Goal: Task Accomplishment & Management: Complete application form

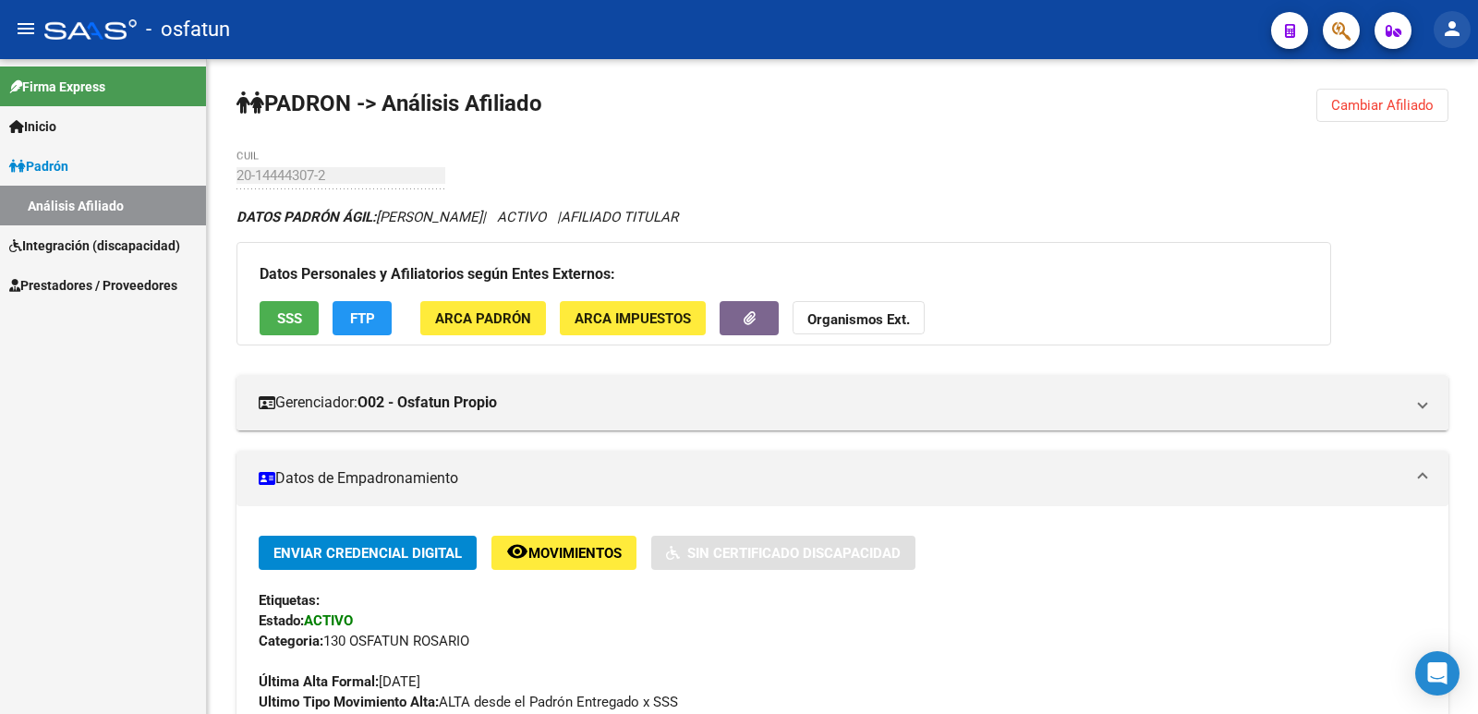
click at [1453, 32] on mat-icon "person" at bounding box center [1452, 29] width 22 height 22
click at [1406, 81] on button "person Mi Perfil" at bounding box center [1414, 77] width 113 height 44
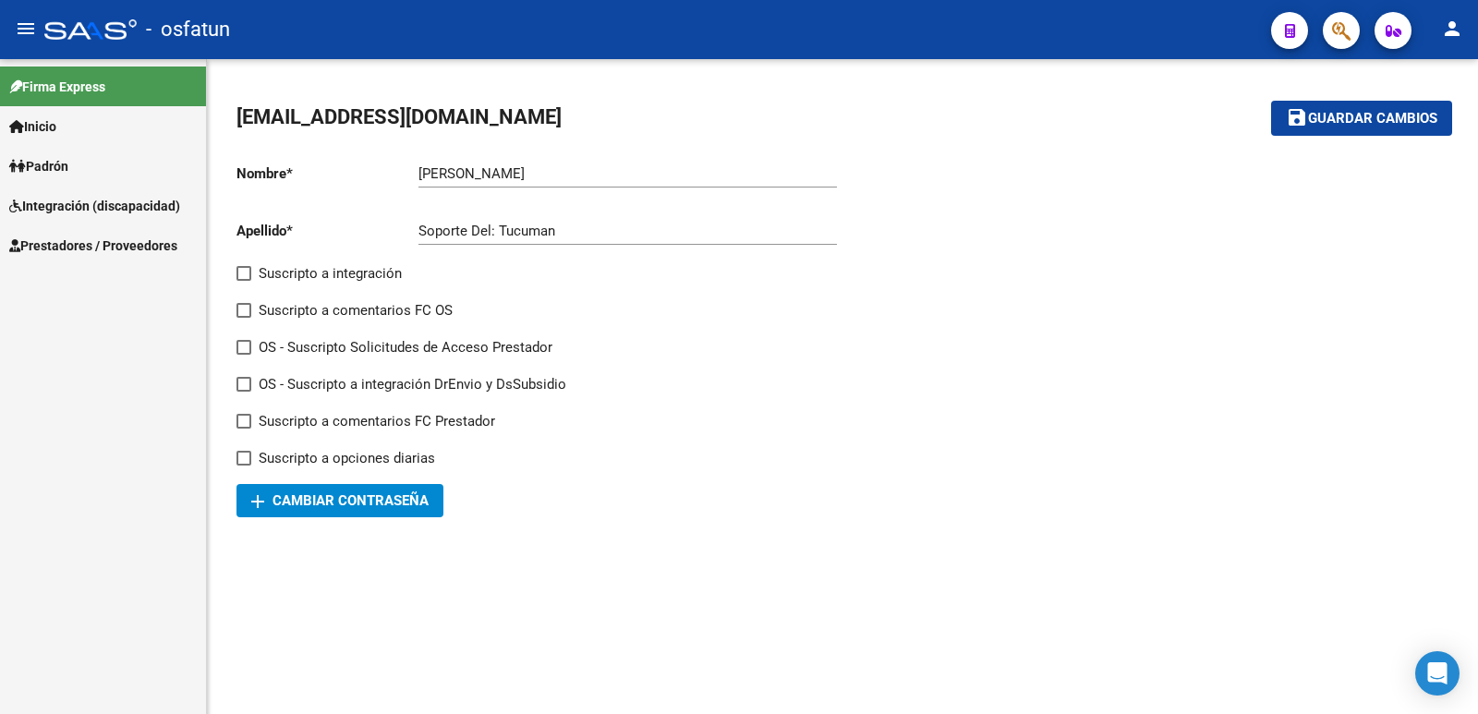
click at [61, 244] on span "Prestadores / Proveedores" at bounding box center [93, 246] width 168 height 20
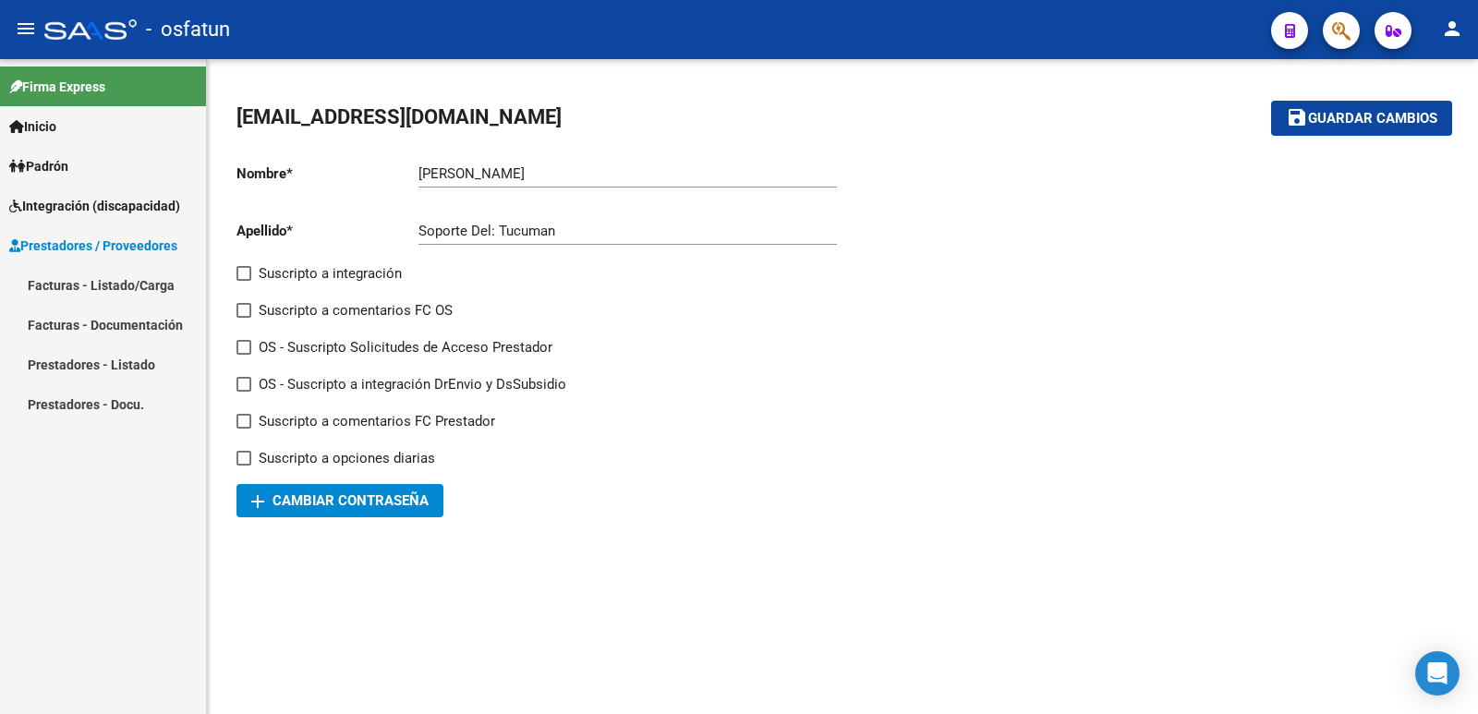
click at [65, 283] on link "Facturas - Listado/Carga" at bounding box center [103, 285] width 206 height 40
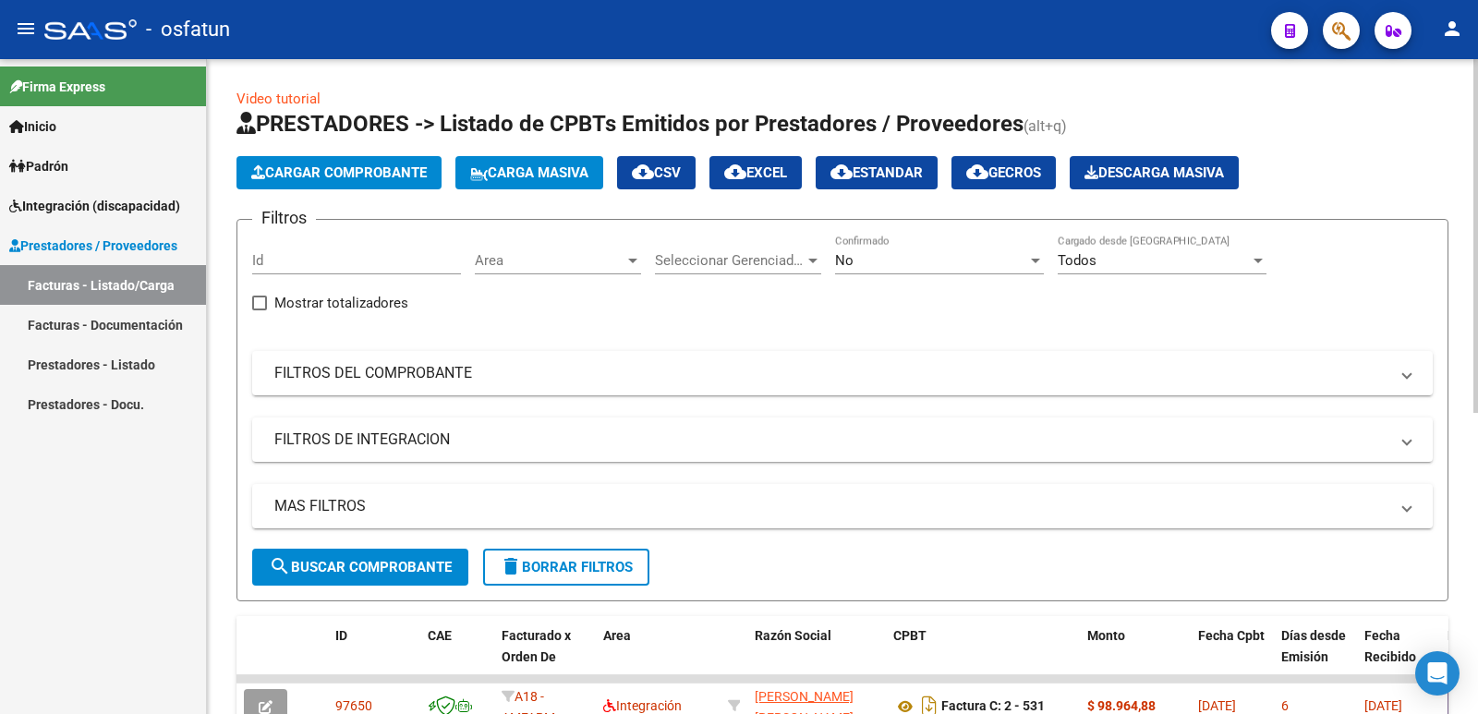
scroll to position [92, 0]
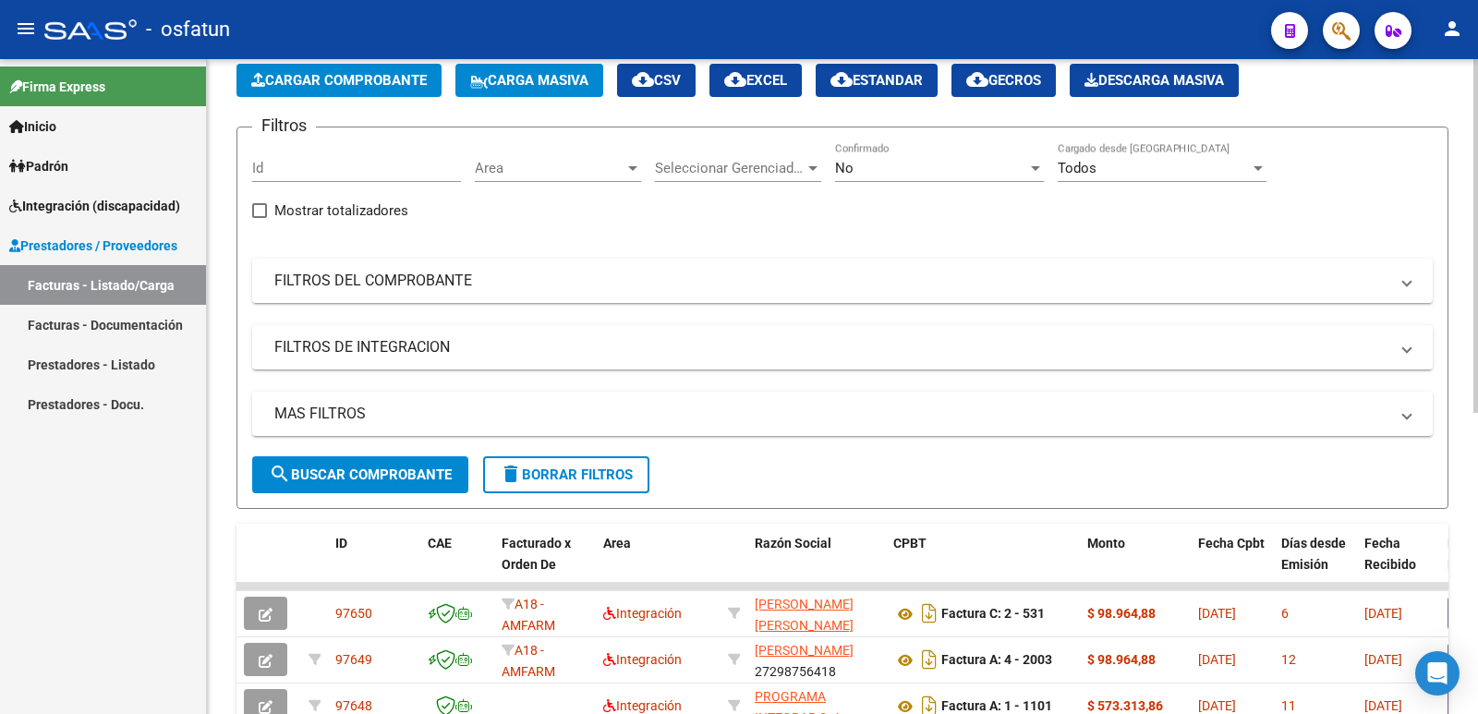
click at [400, 478] on span "search Buscar Comprobante" at bounding box center [360, 474] width 183 height 17
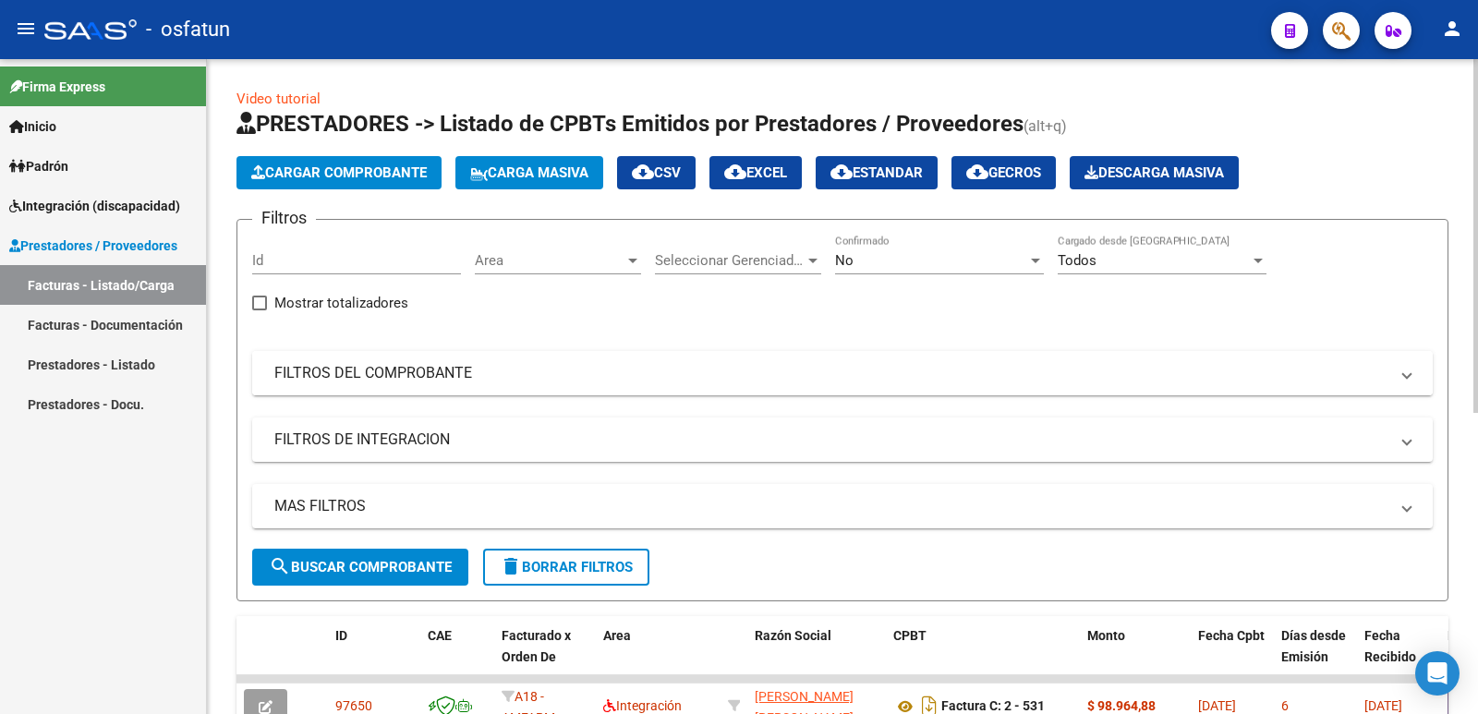
click at [342, 369] on mat-panel-title "FILTROS DEL COMPROBANTE" at bounding box center [831, 373] width 1114 height 20
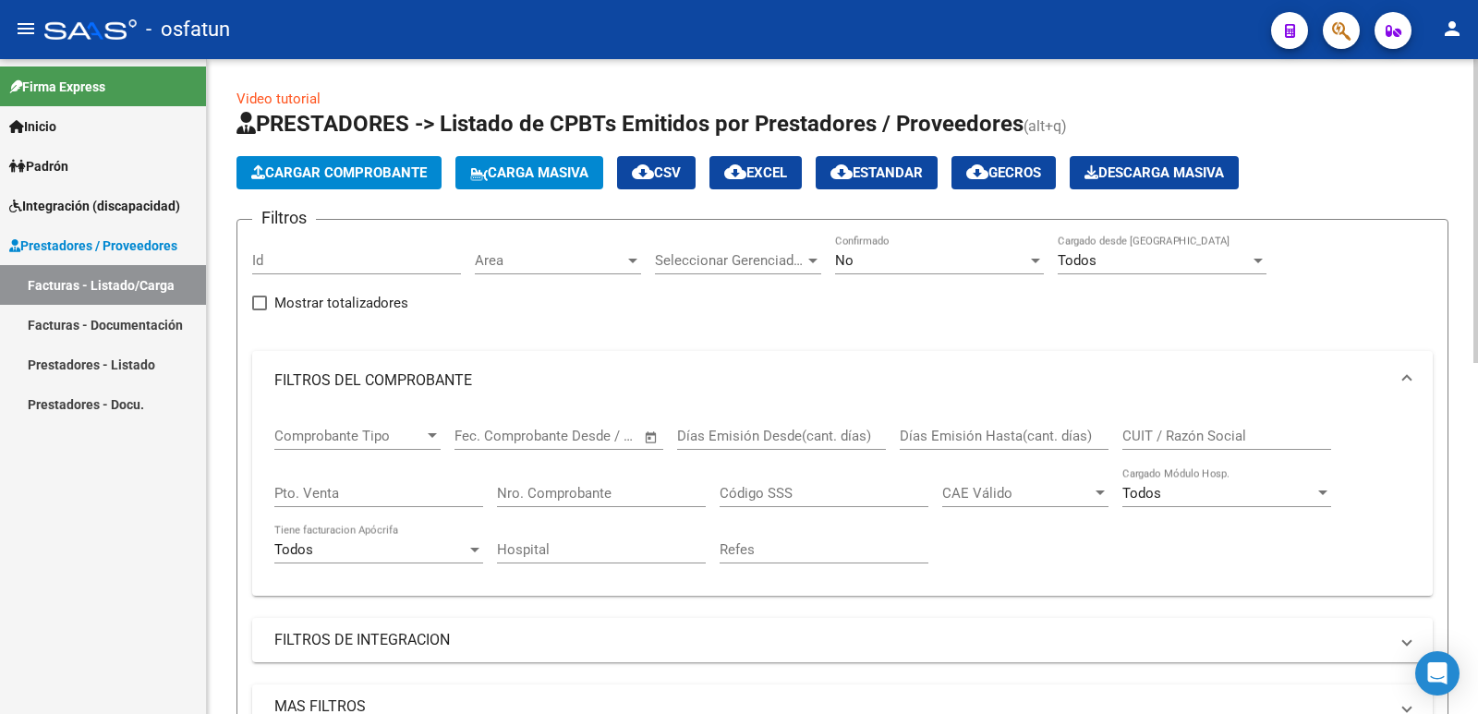
click at [1148, 425] on div "CUIT / Razón Social" at bounding box center [1226, 430] width 209 height 40
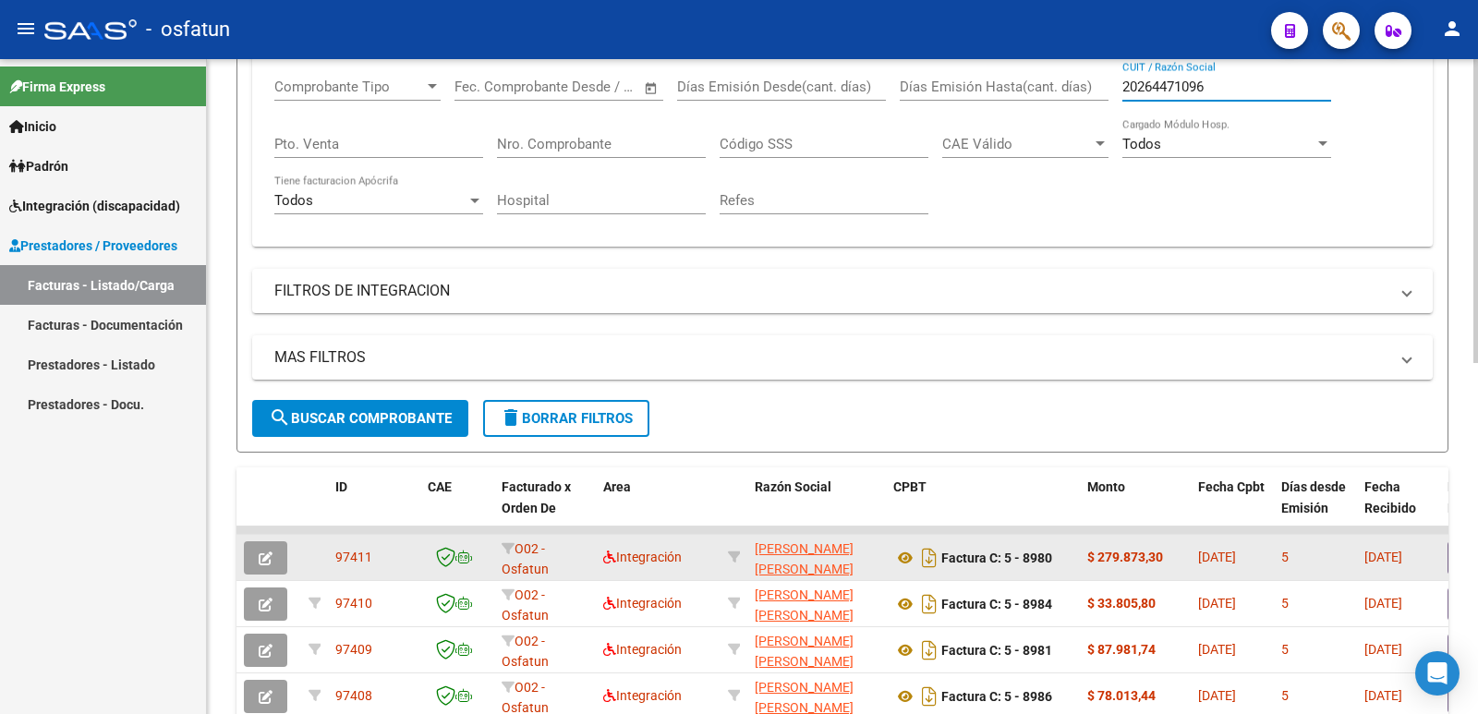
scroll to position [462, 0]
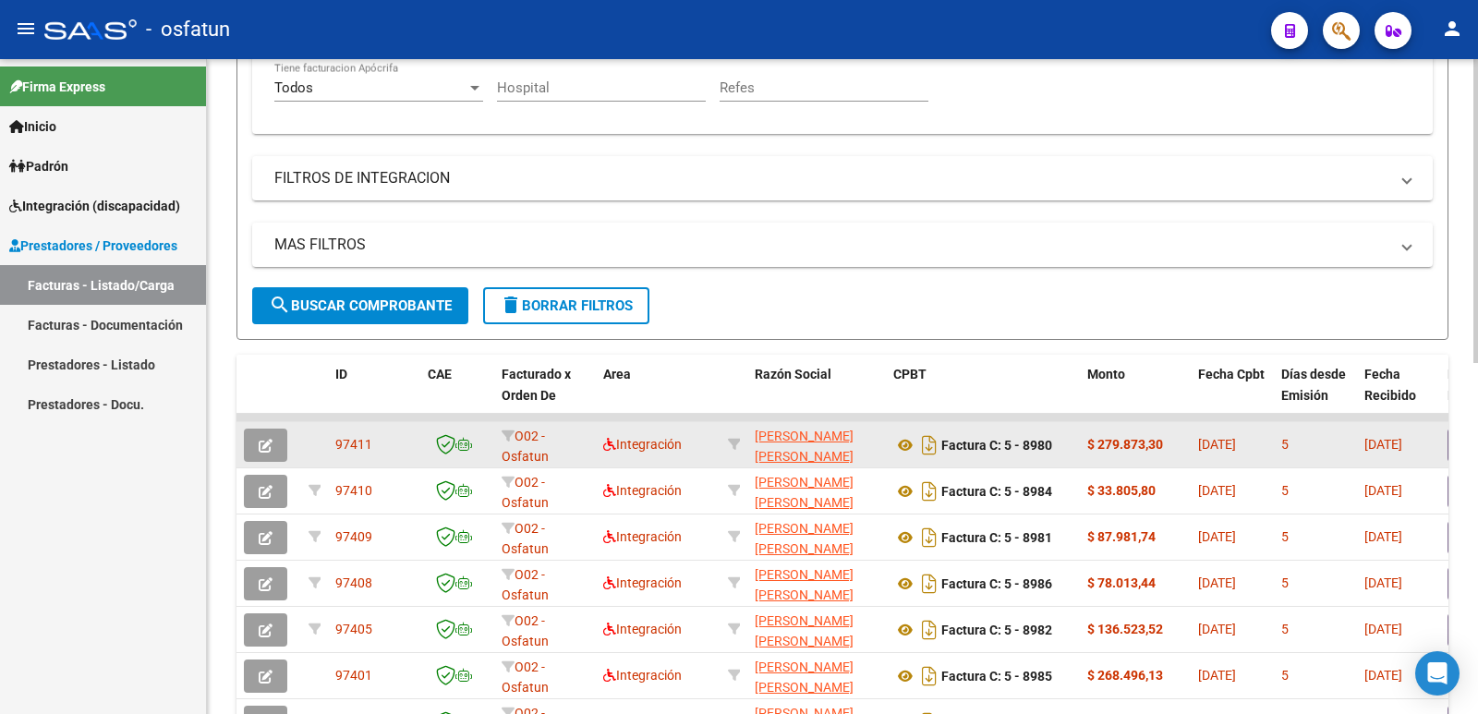
type input "20264471096"
click at [272, 441] on icon "button" at bounding box center [266, 446] width 14 height 14
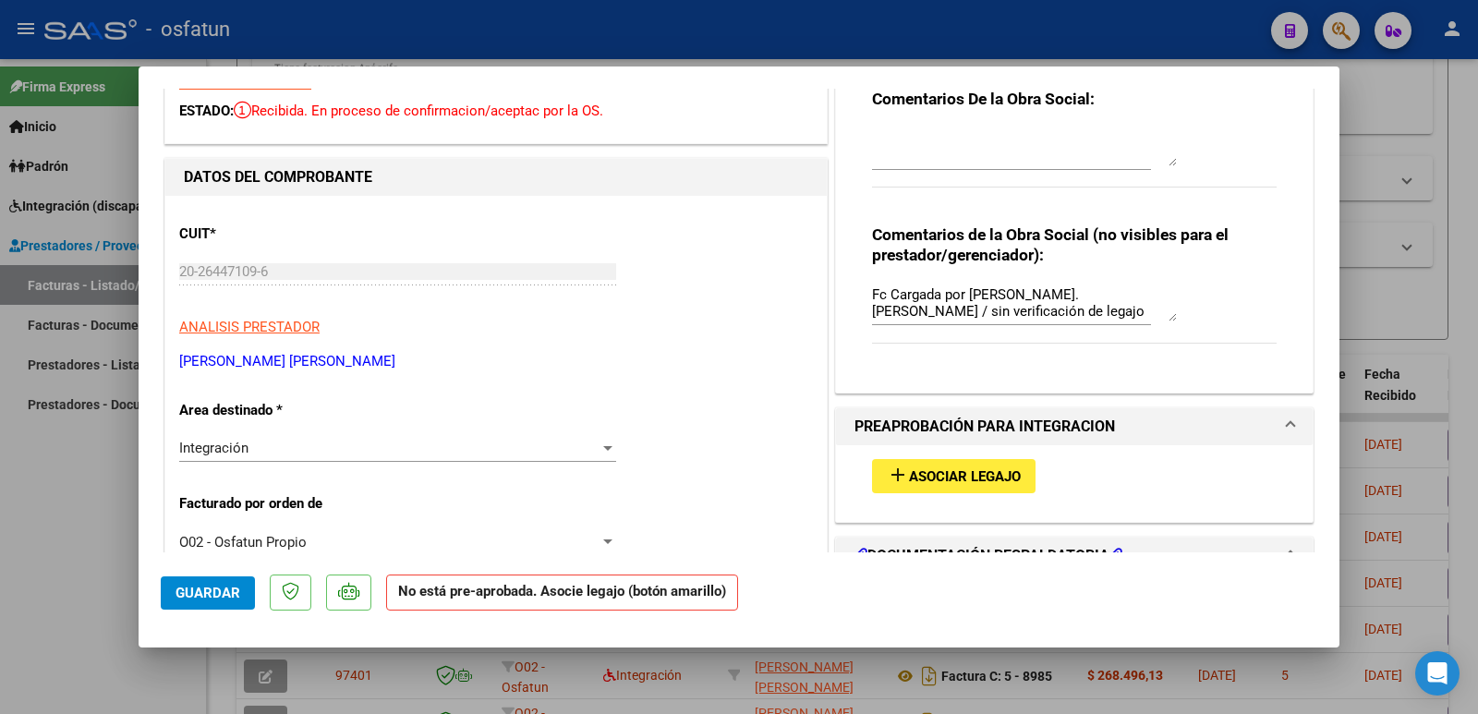
scroll to position [369, 0]
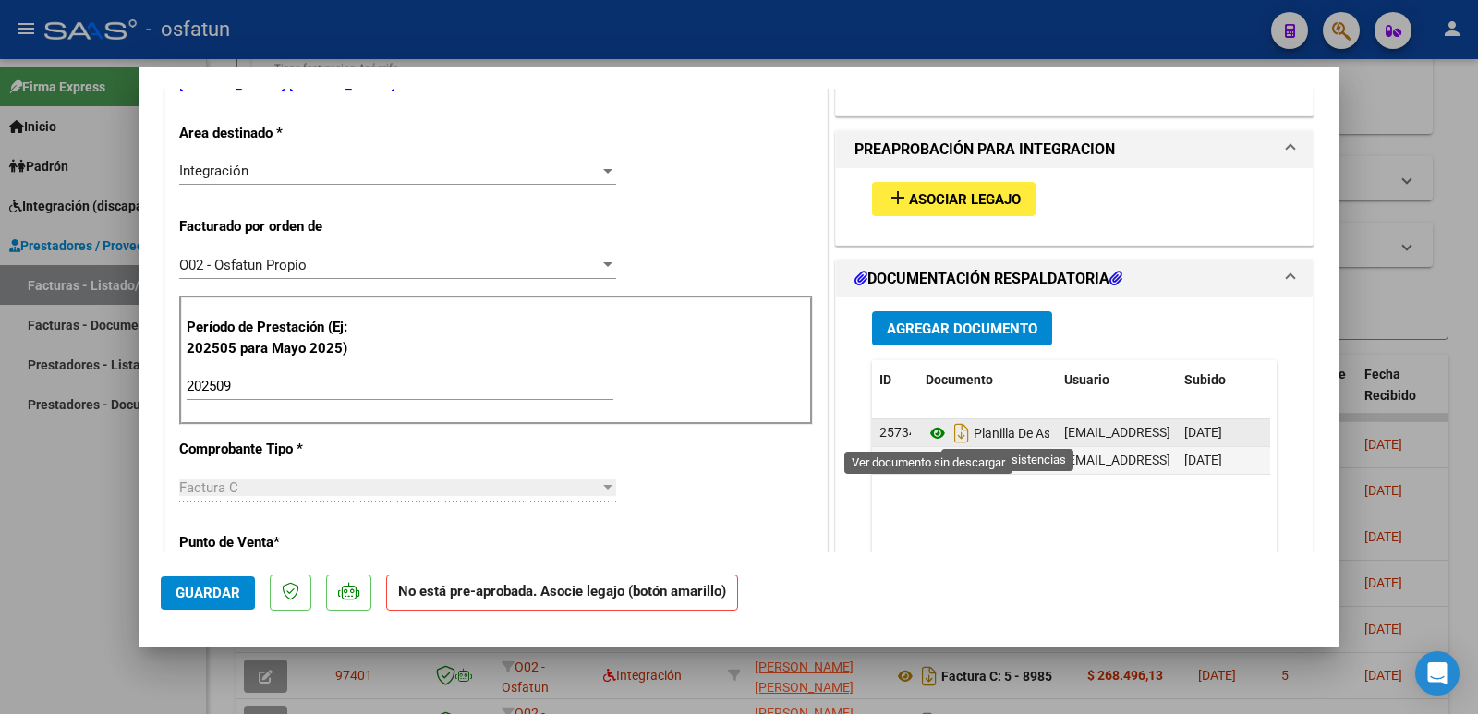
click at [931, 434] on icon at bounding box center [937, 433] width 24 height 22
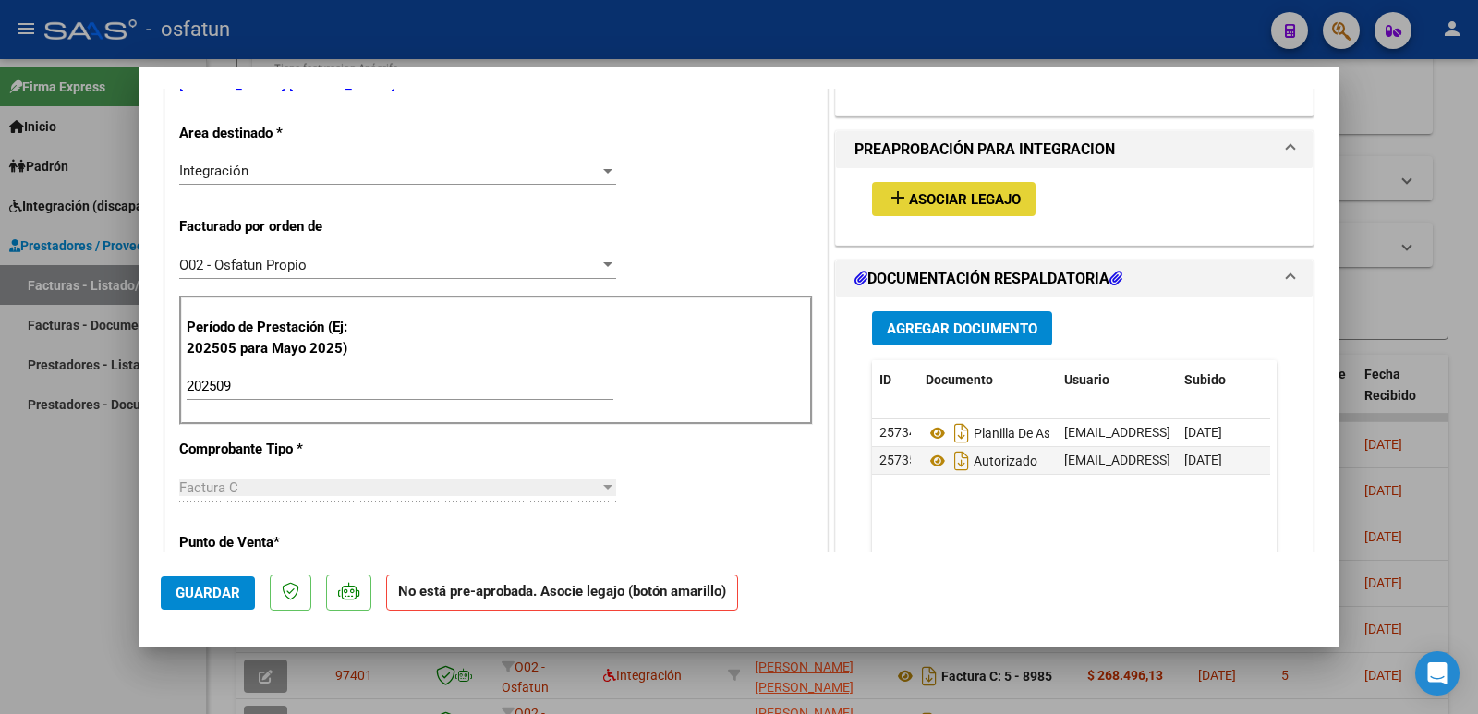
click at [975, 197] on span "Asociar Legajo" at bounding box center [965, 199] width 112 height 17
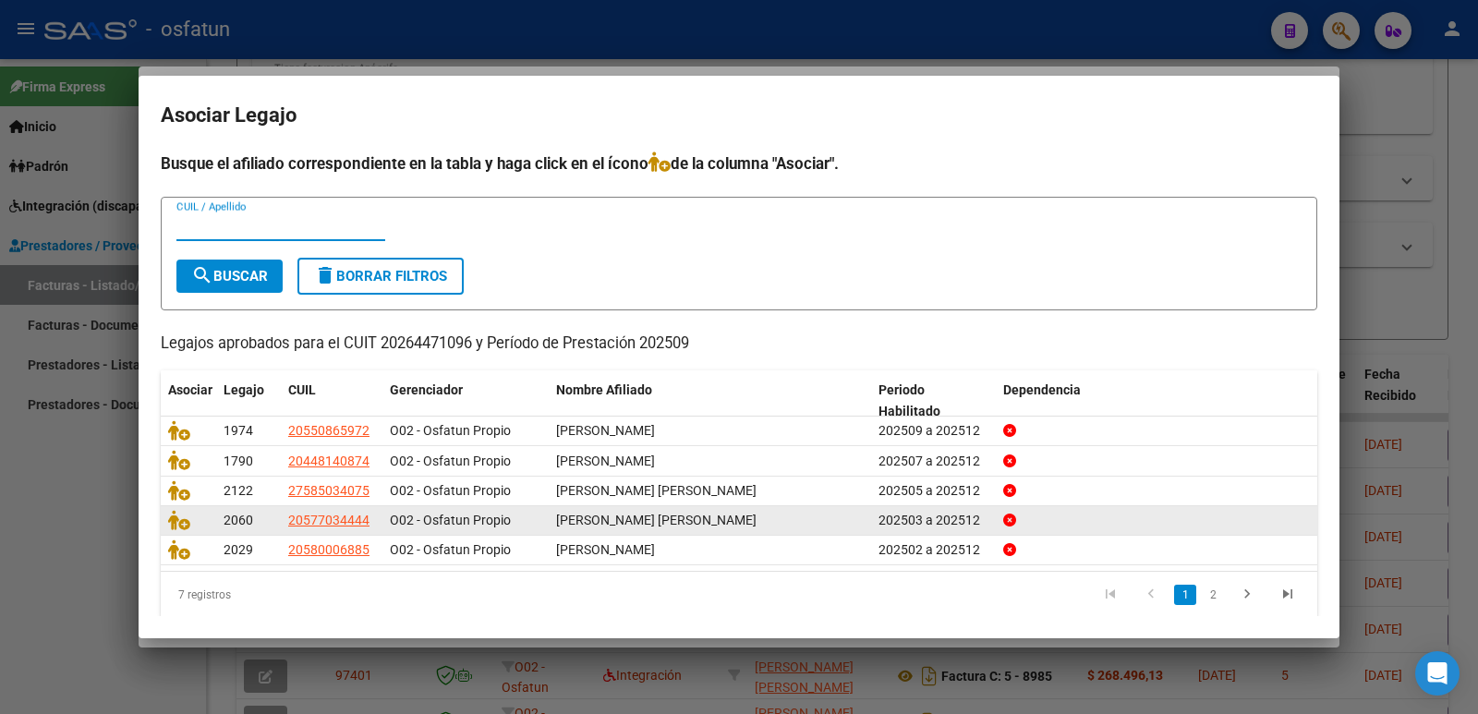
scroll to position [21, 0]
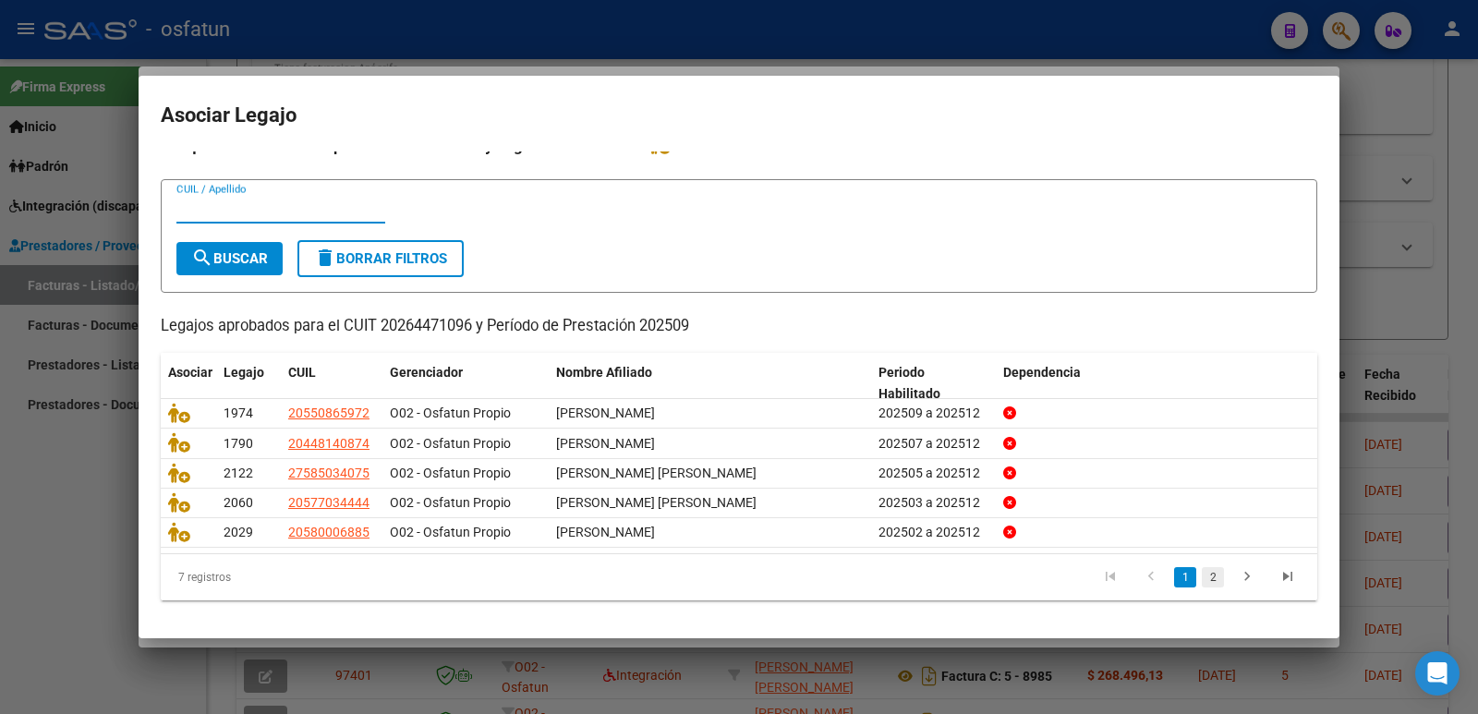
click at [1202, 579] on link "2" at bounding box center [1213, 577] width 22 height 20
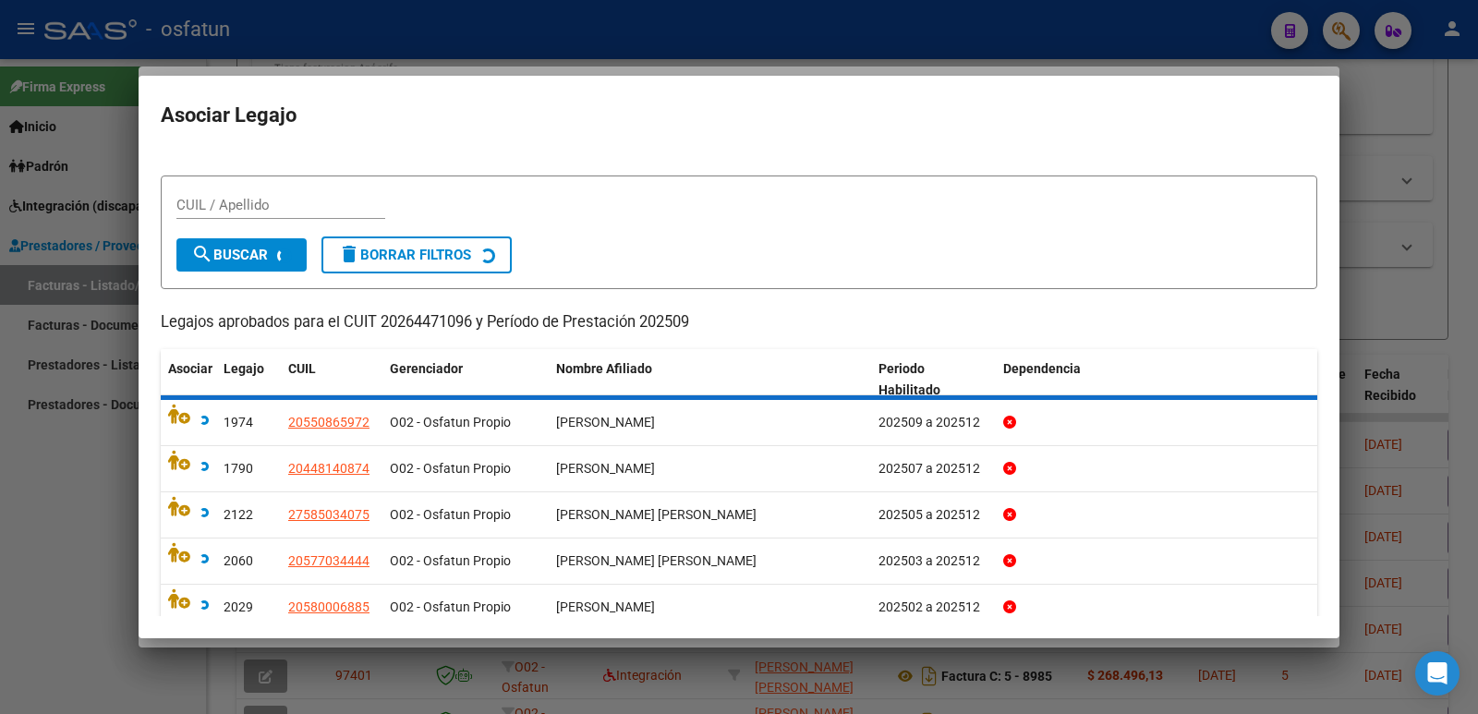
scroll to position [0, 0]
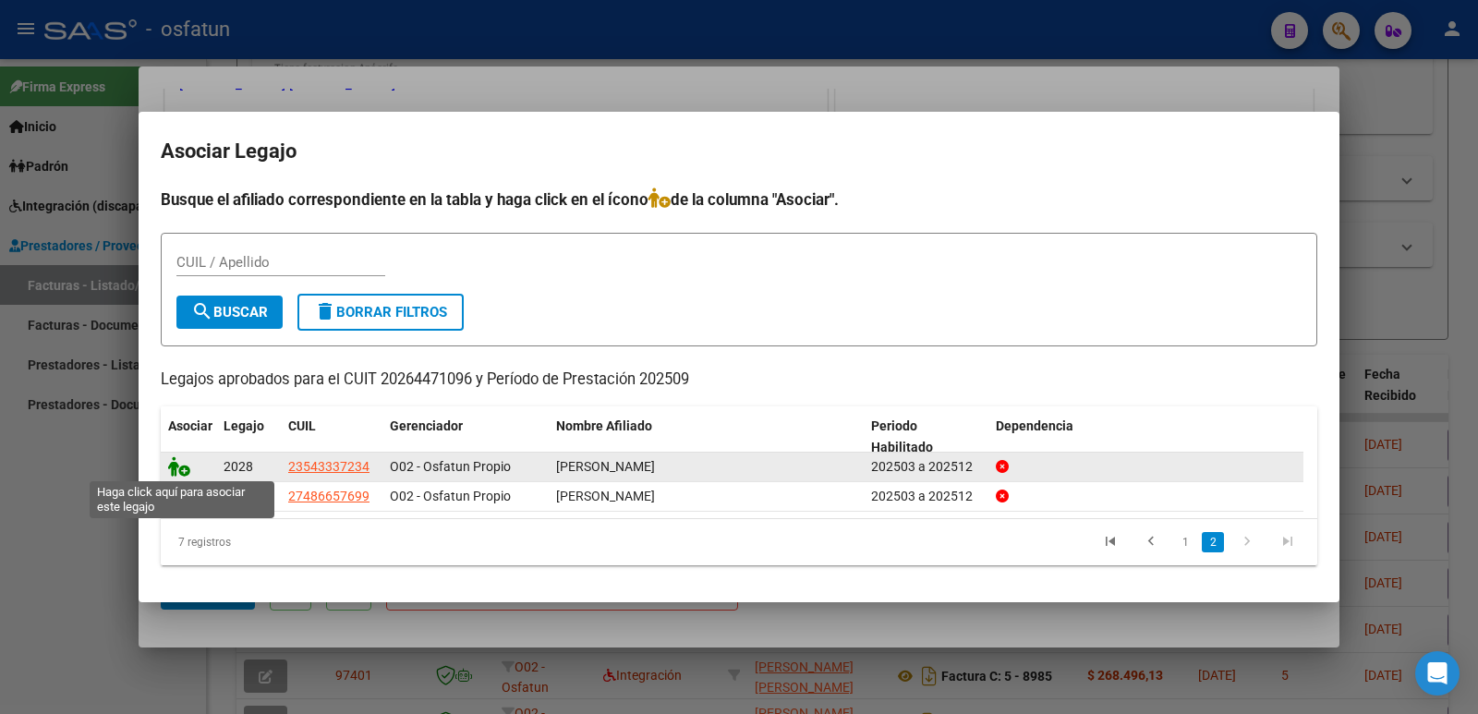
click at [174, 463] on icon at bounding box center [179, 466] width 22 height 20
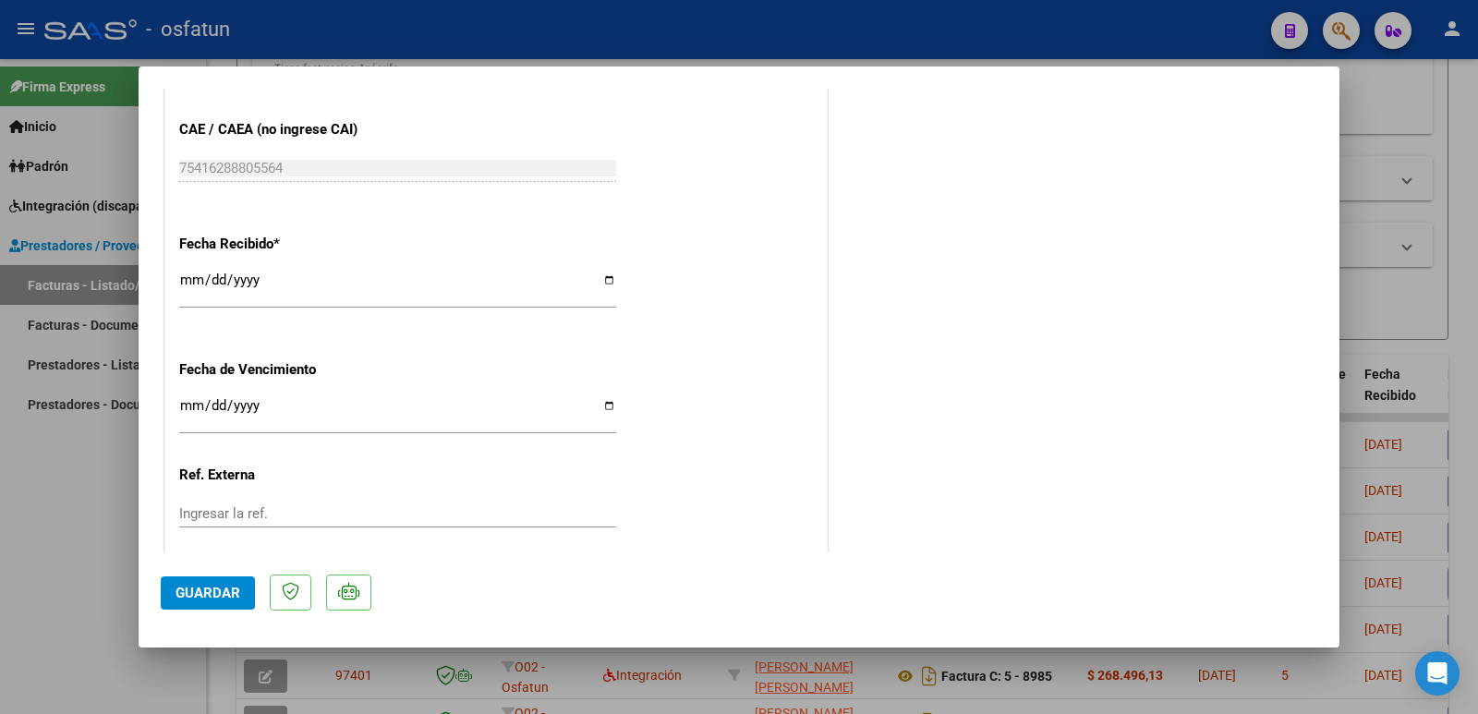
scroll to position [1321, 0]
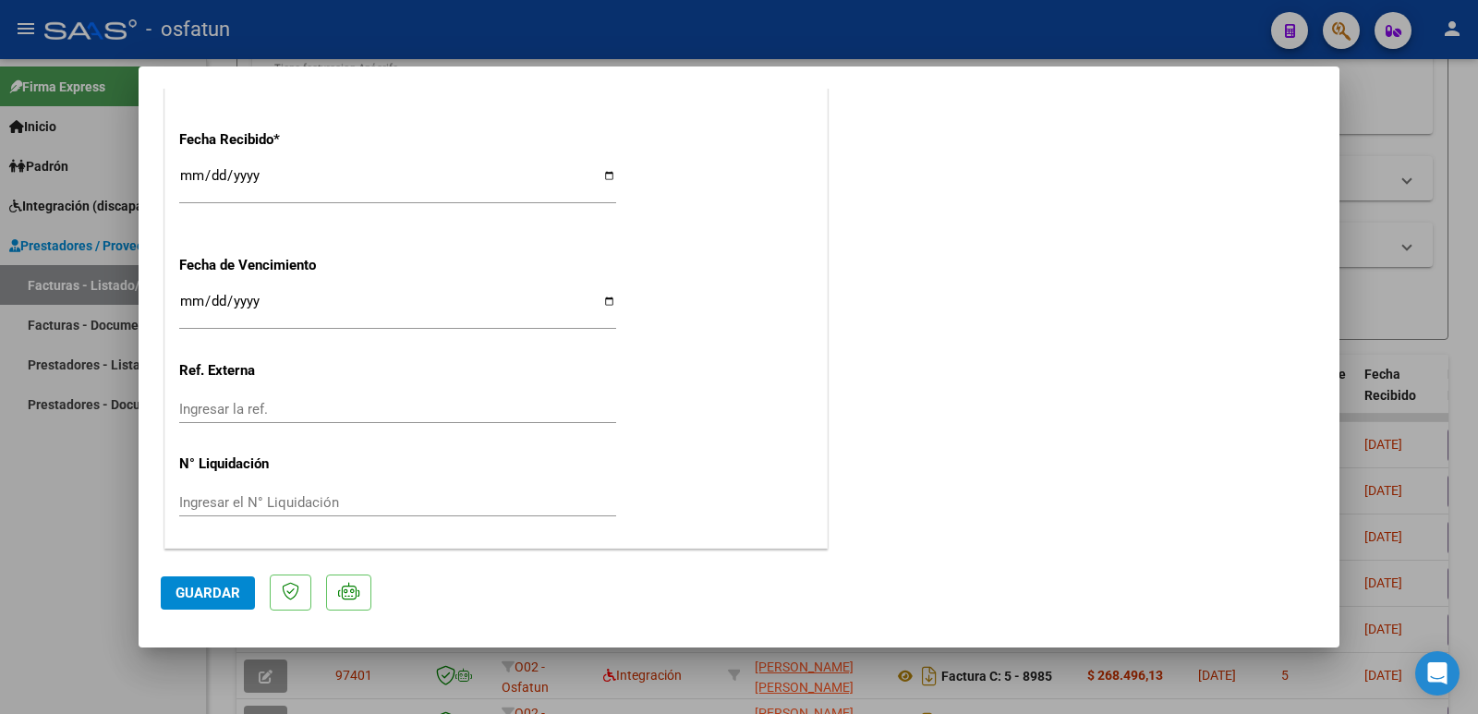
click at [220, 589] on span "Guardar" at bounding box center [207, 593] width 65 height 17
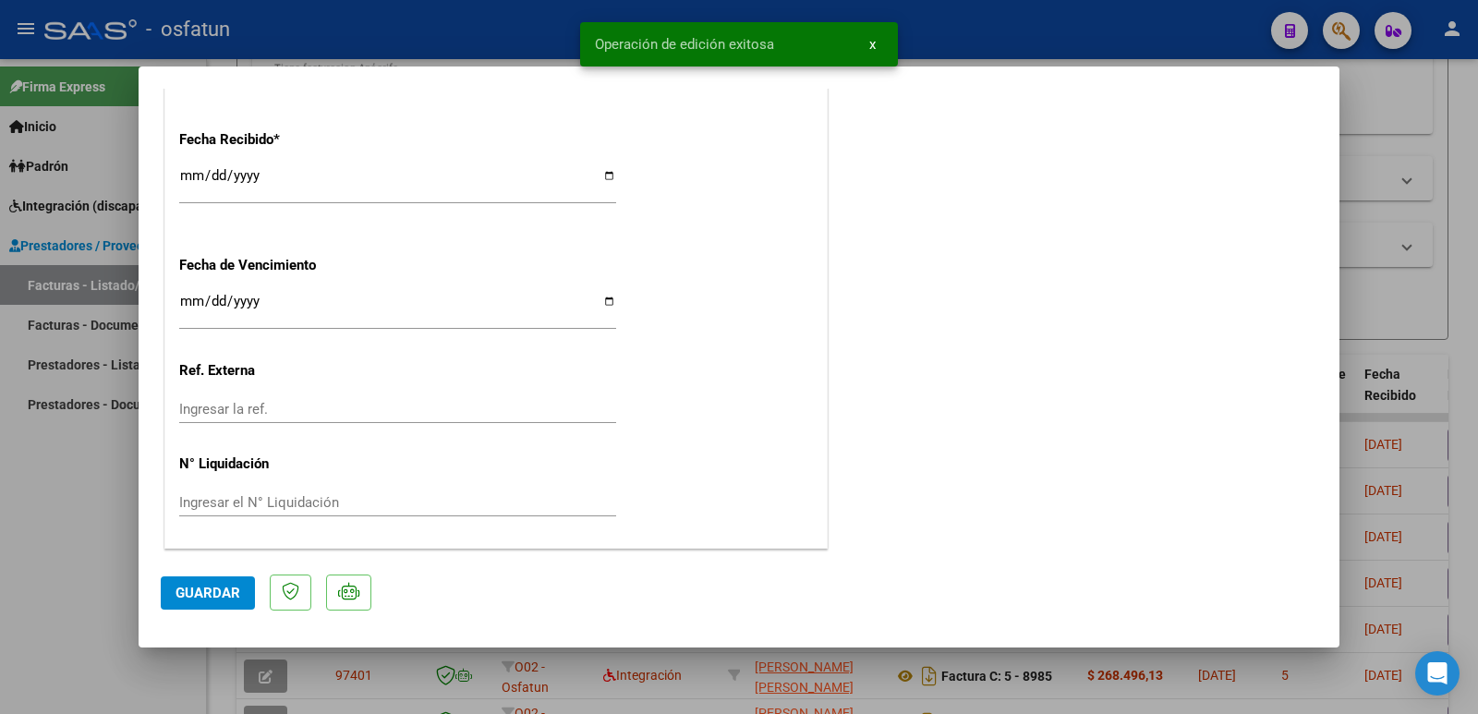
click at [6, 579] on div at bounding box center [739, 357] width 1478 height 714
type input "$ 0,00"
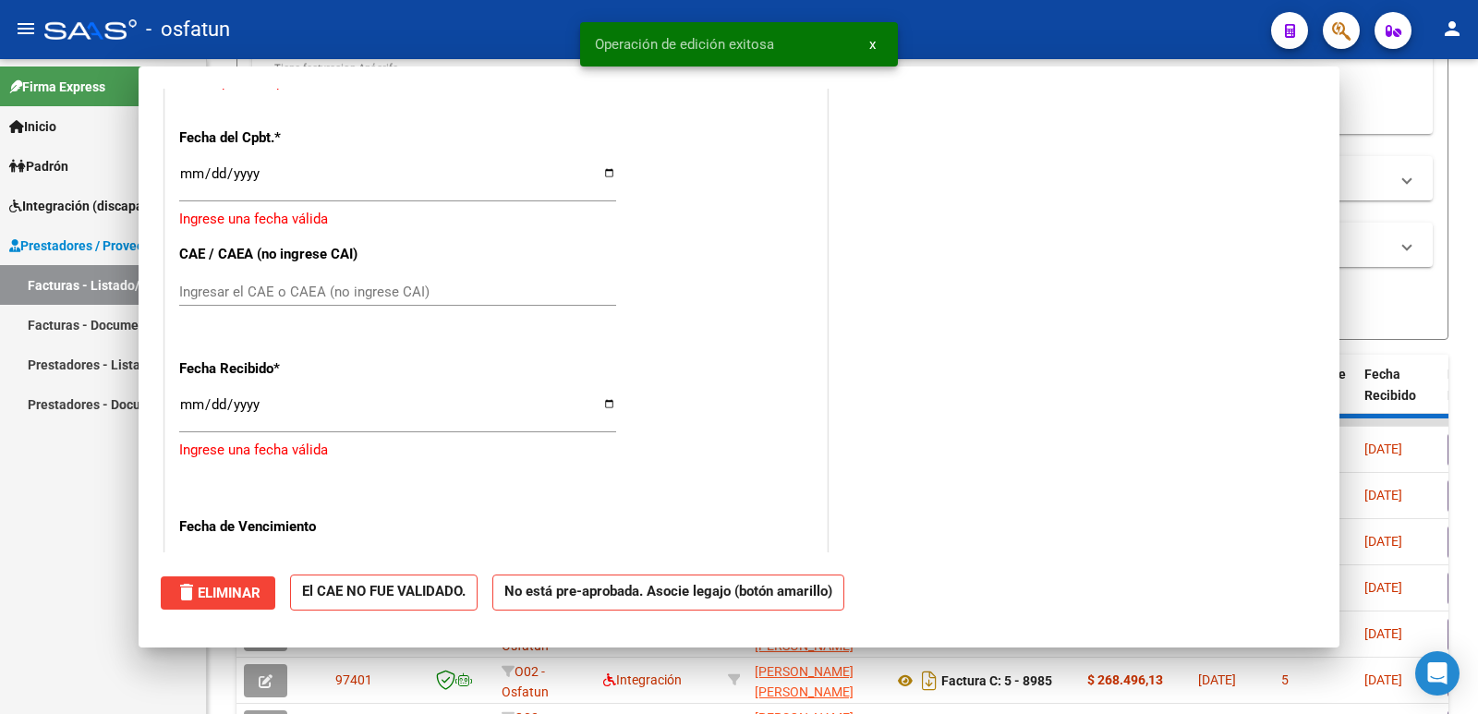
scroll to position [1549, 0]
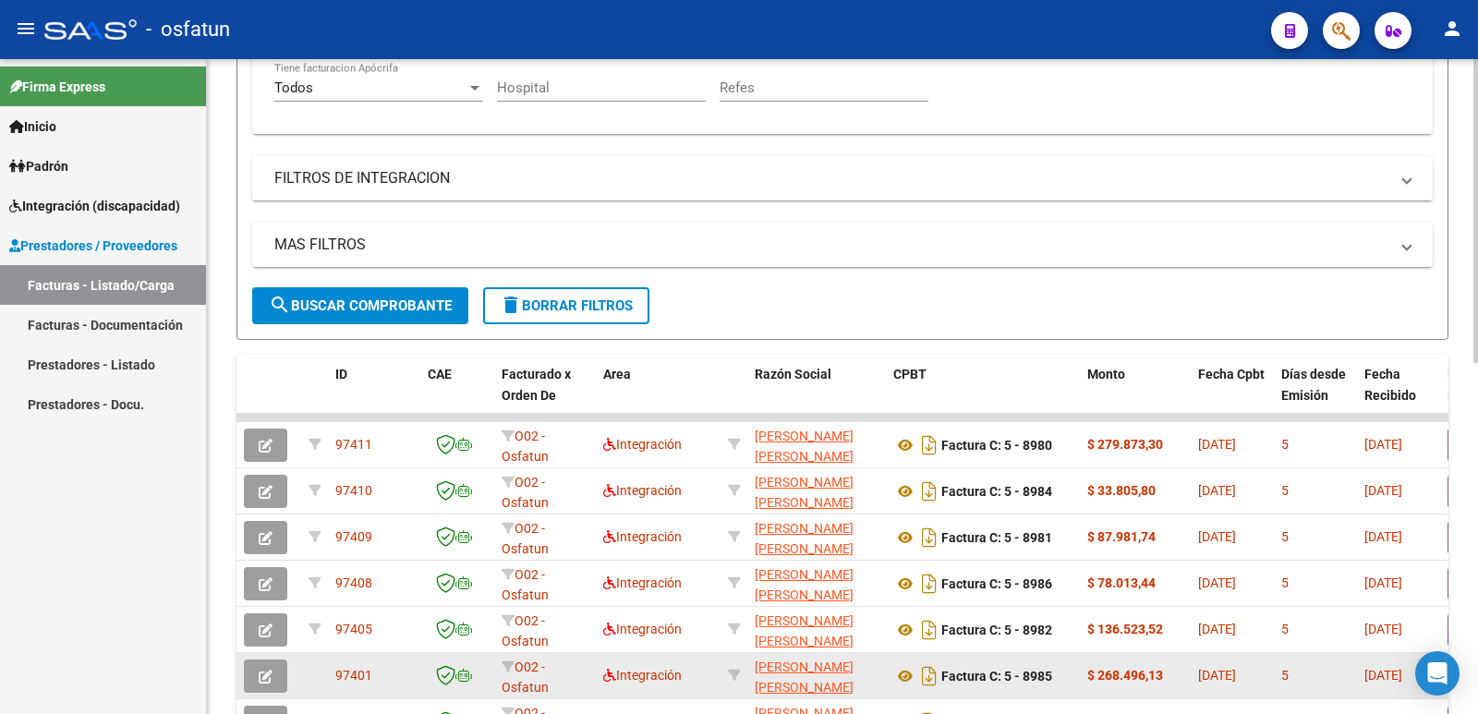
click at [267, 672] on icon "button" at bounding box center [266, 677] width 14 height 14
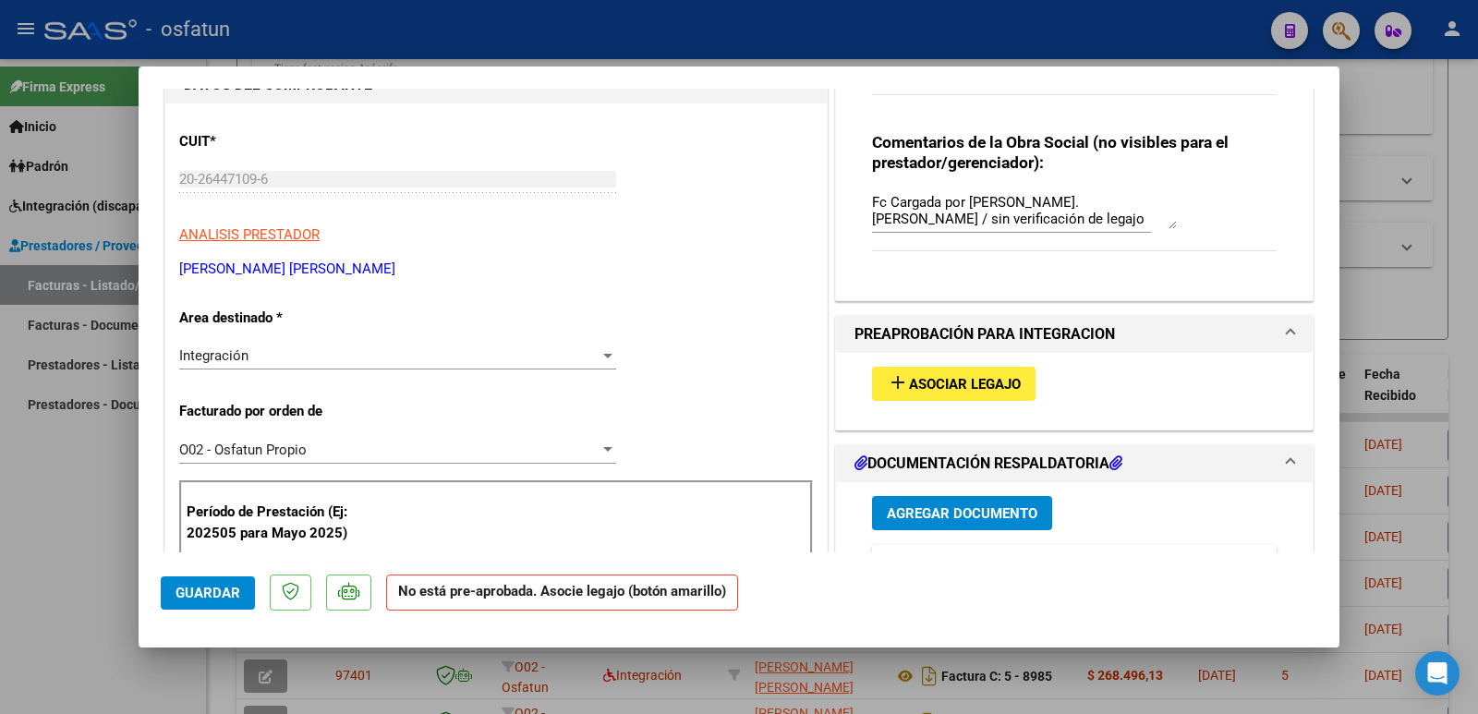
scroll to position [369, 0]
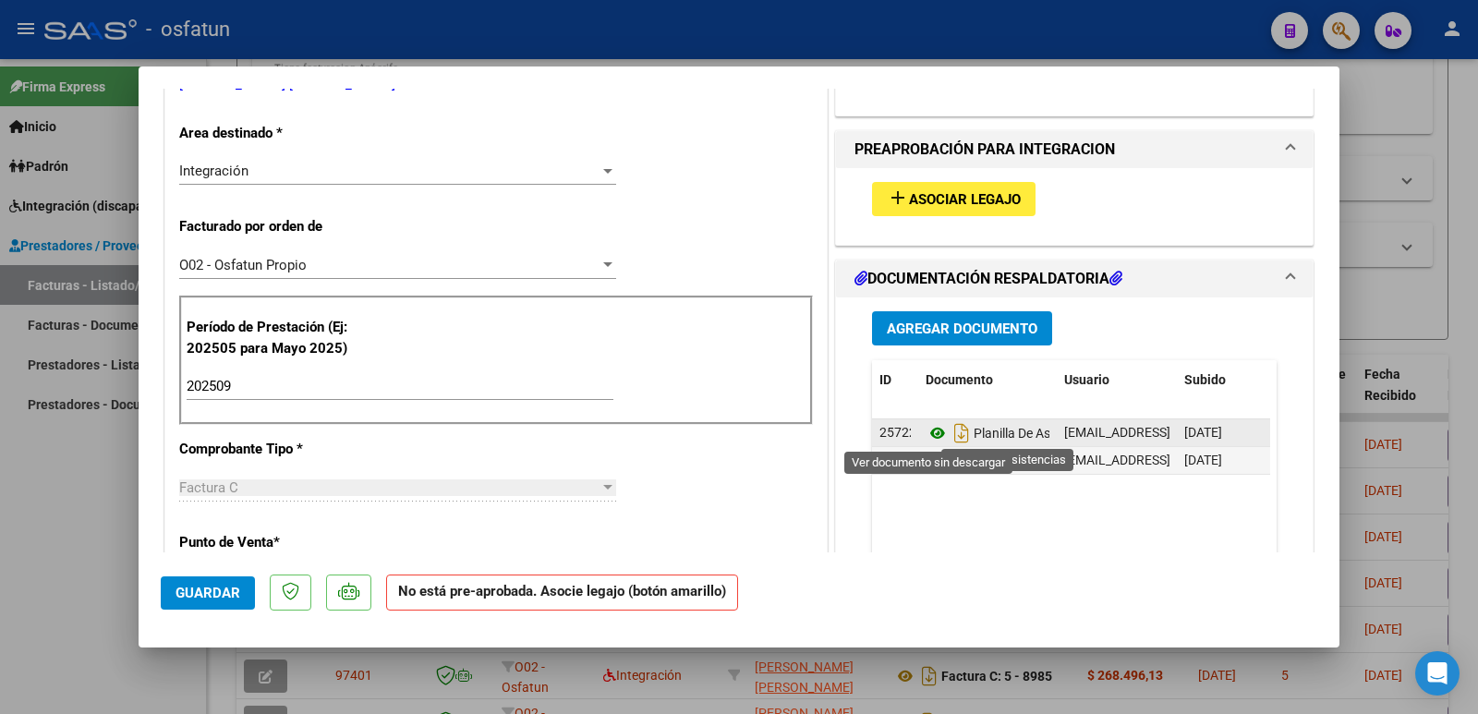
click at [927, 427] on icon at bounding box center [937, 433] width 24 height 22
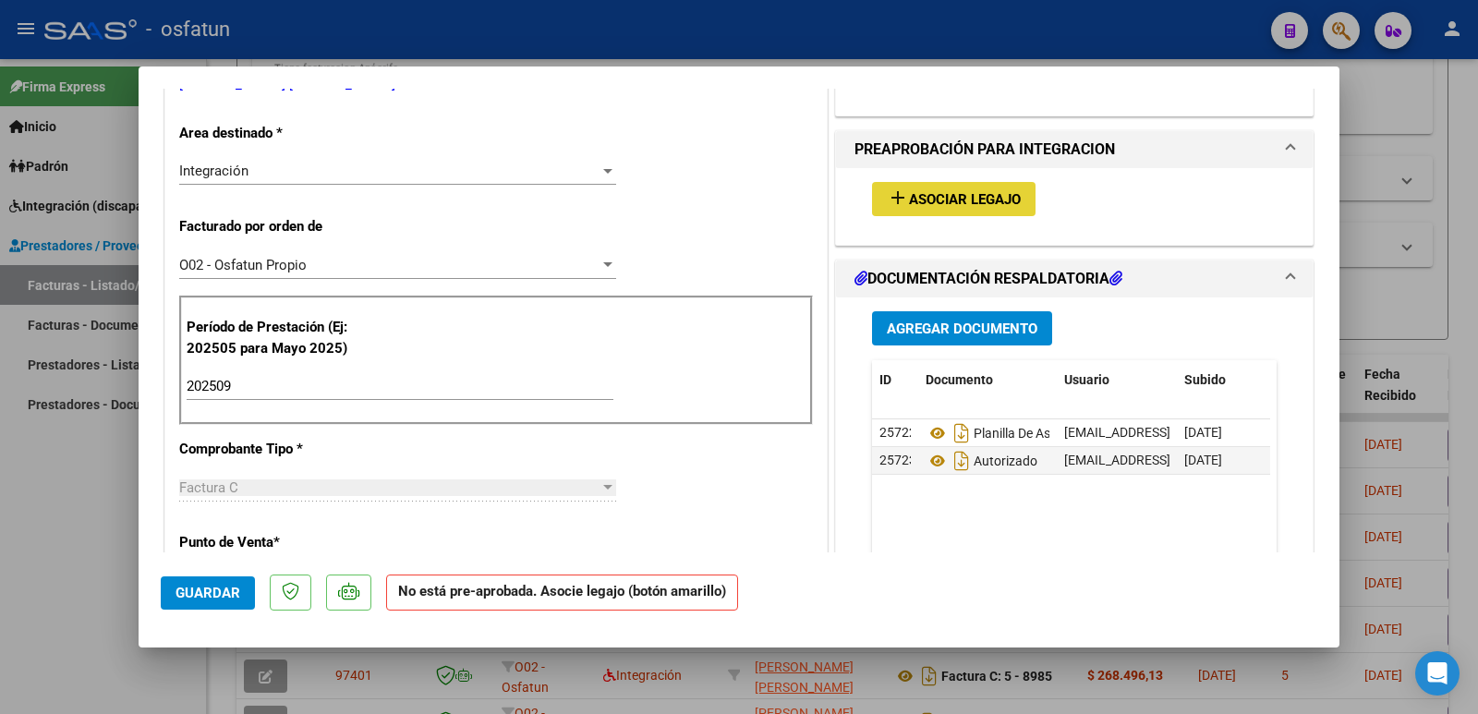
click at [964, 201] on span "Asociar Legajo" at bounding box center [965, 199] width 112 height 17
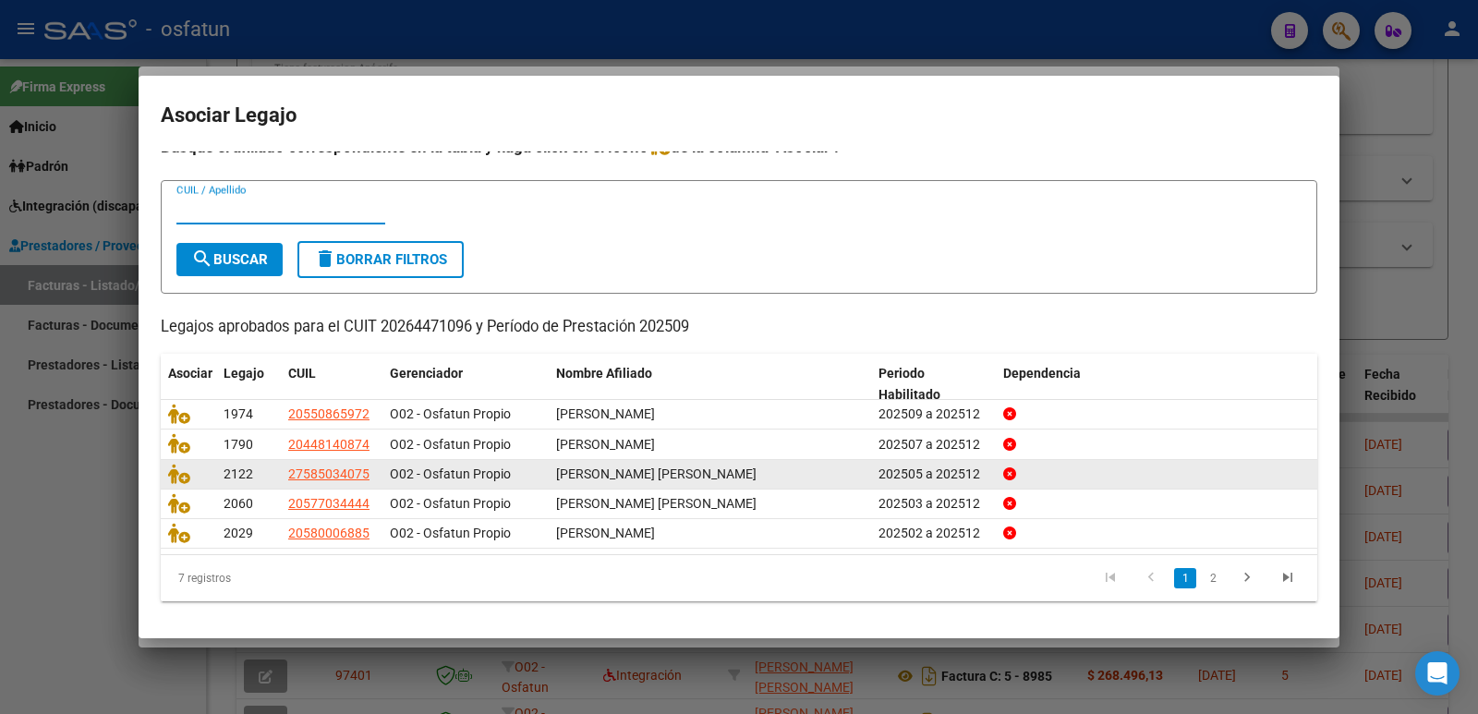
scroll to position [21, 0]
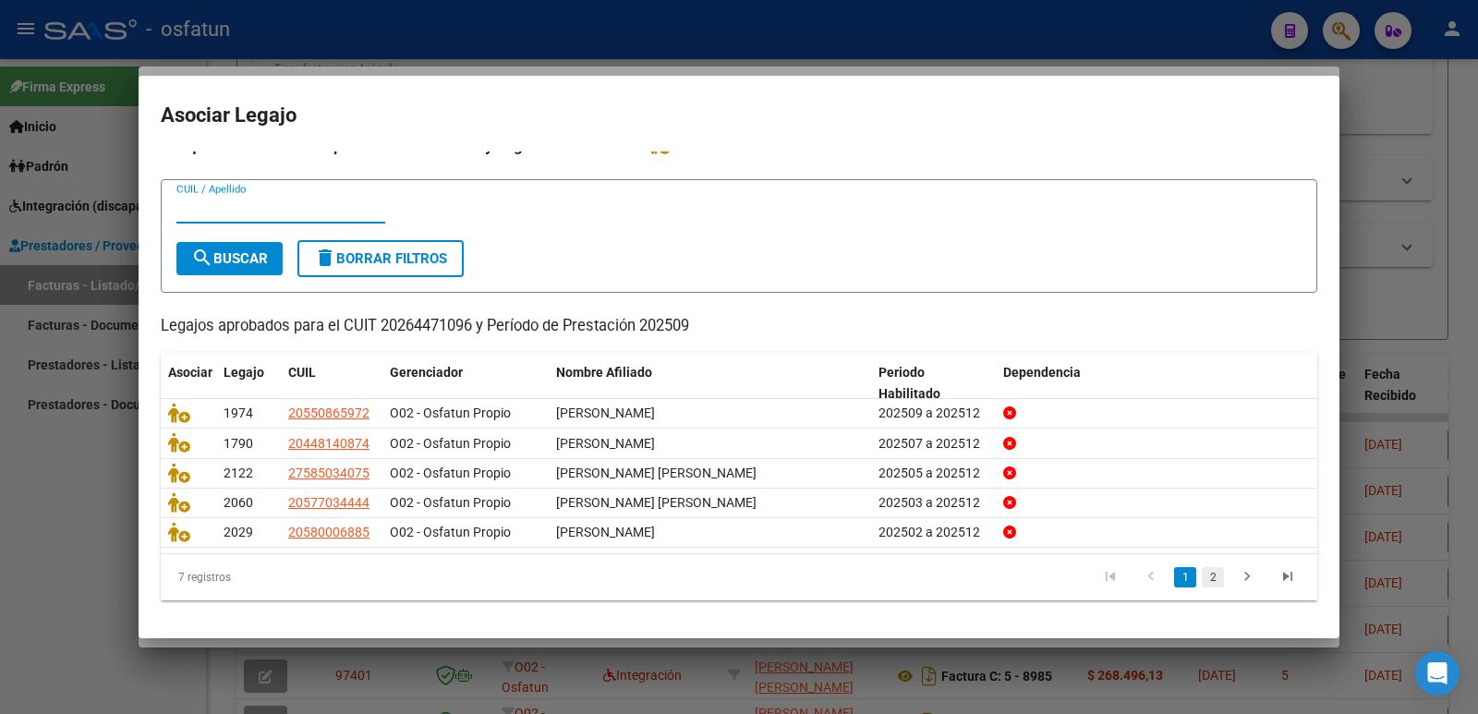
click at [1202, 584] on link "2" at bounding box center [1213, 577] width 22 height 20
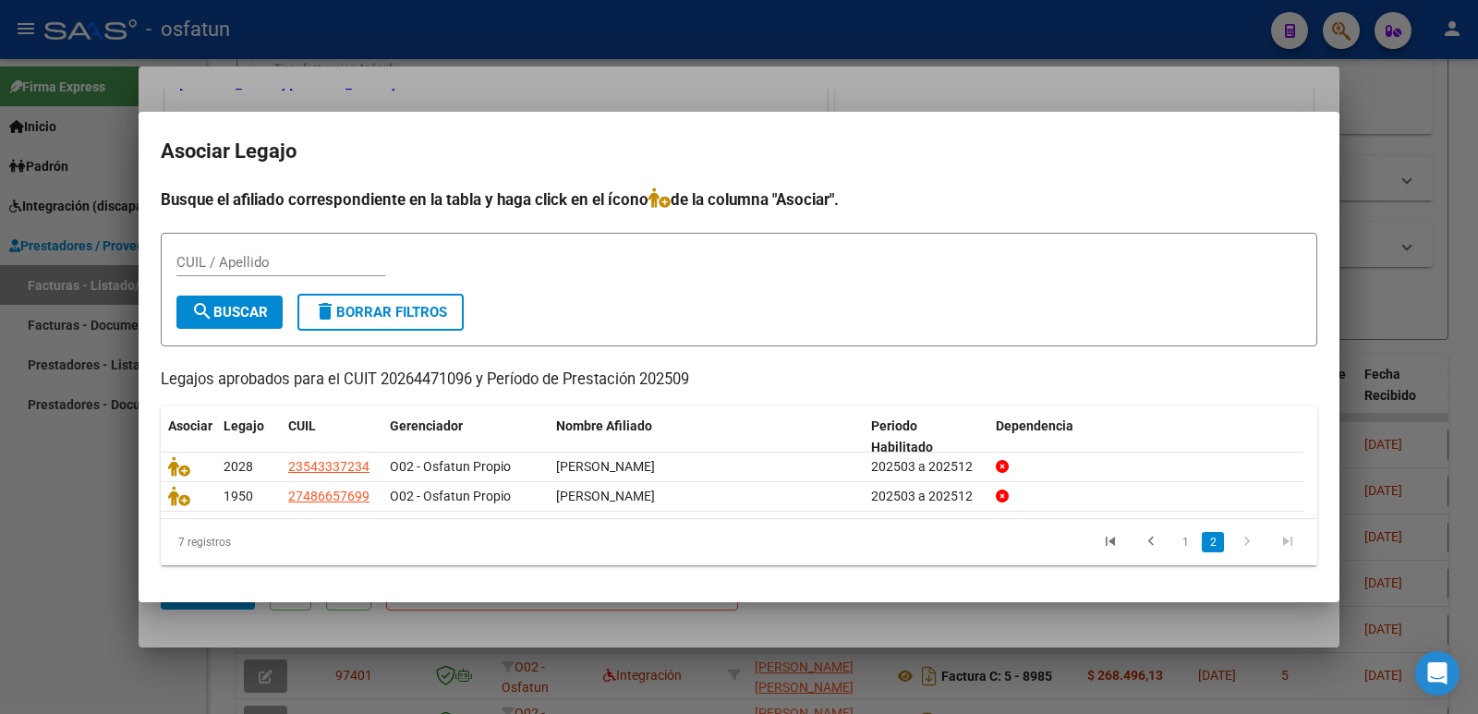
scroll to position [0, 0]
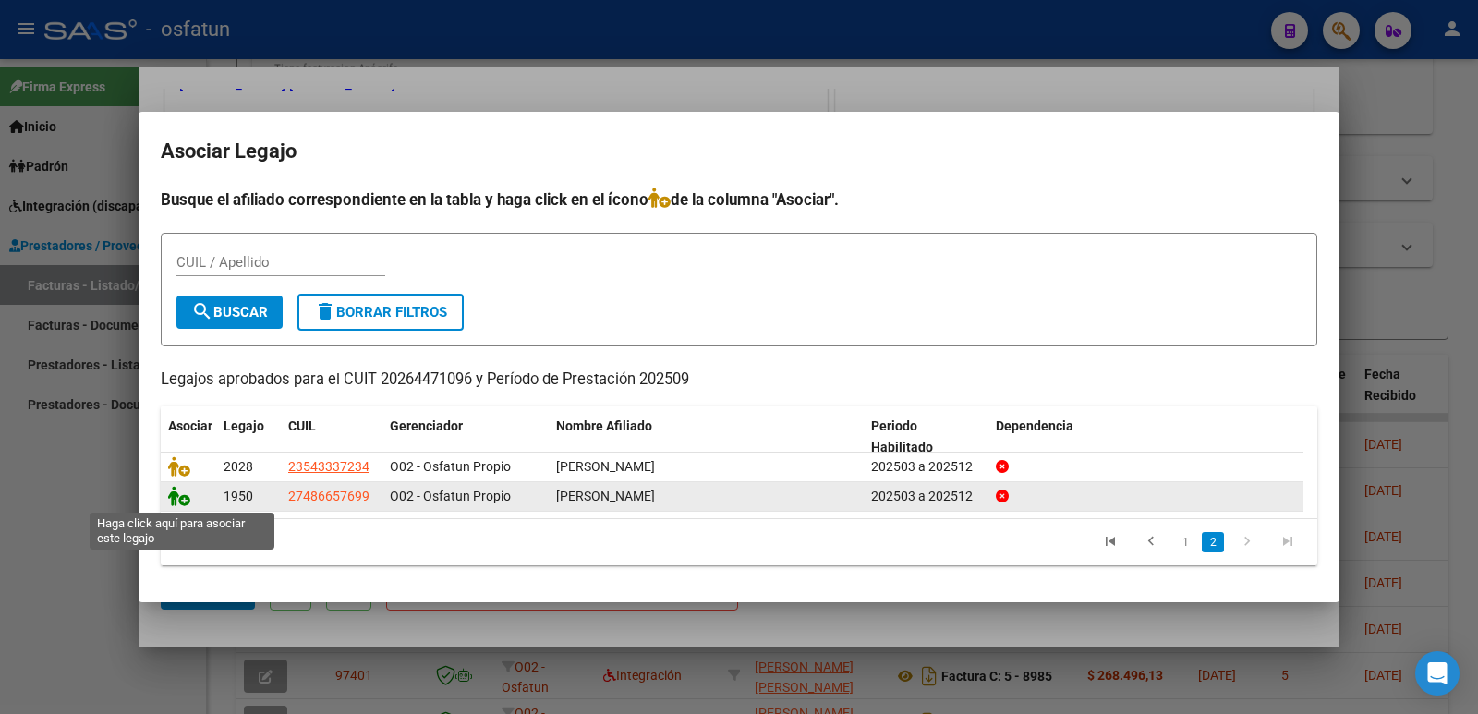
click at [175, 496] on icon at bounding box center [179, 496] width 22 height 20
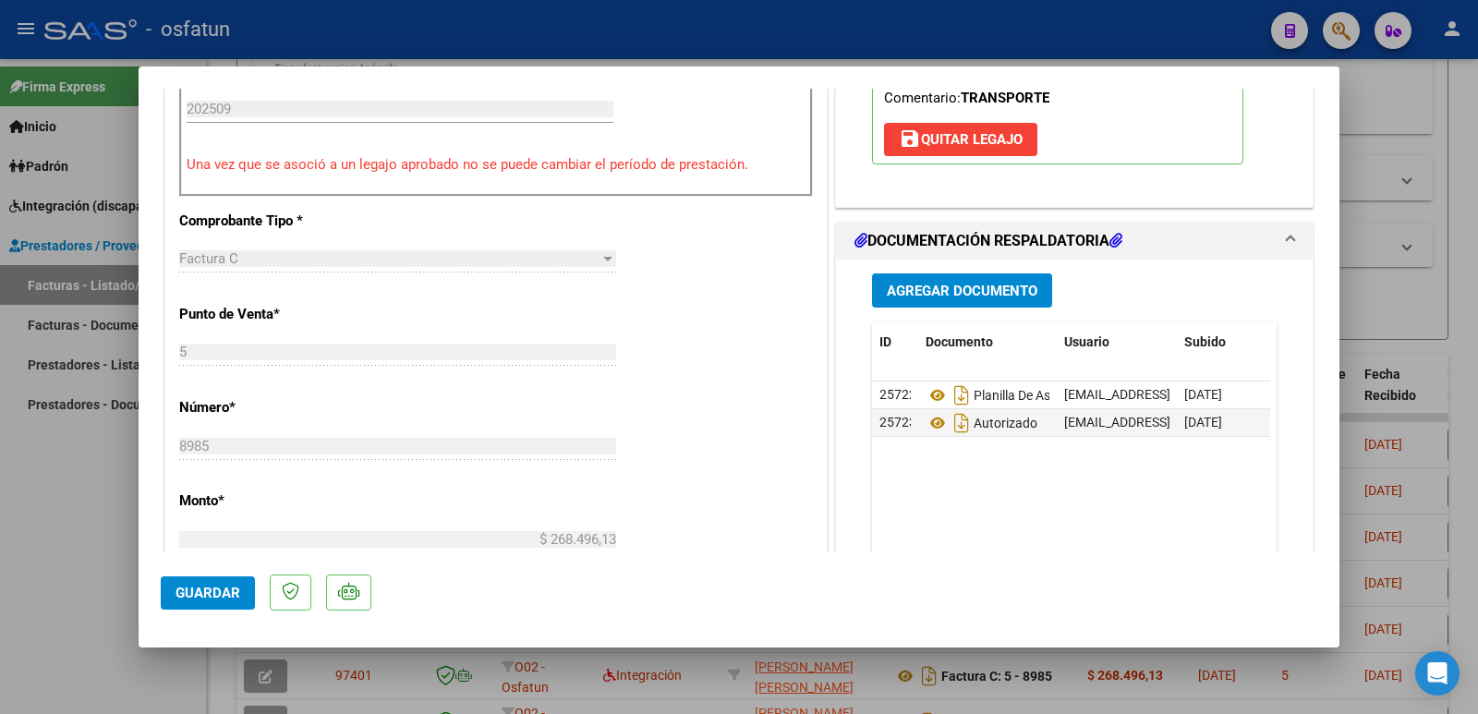
scroll to position [831, 0]
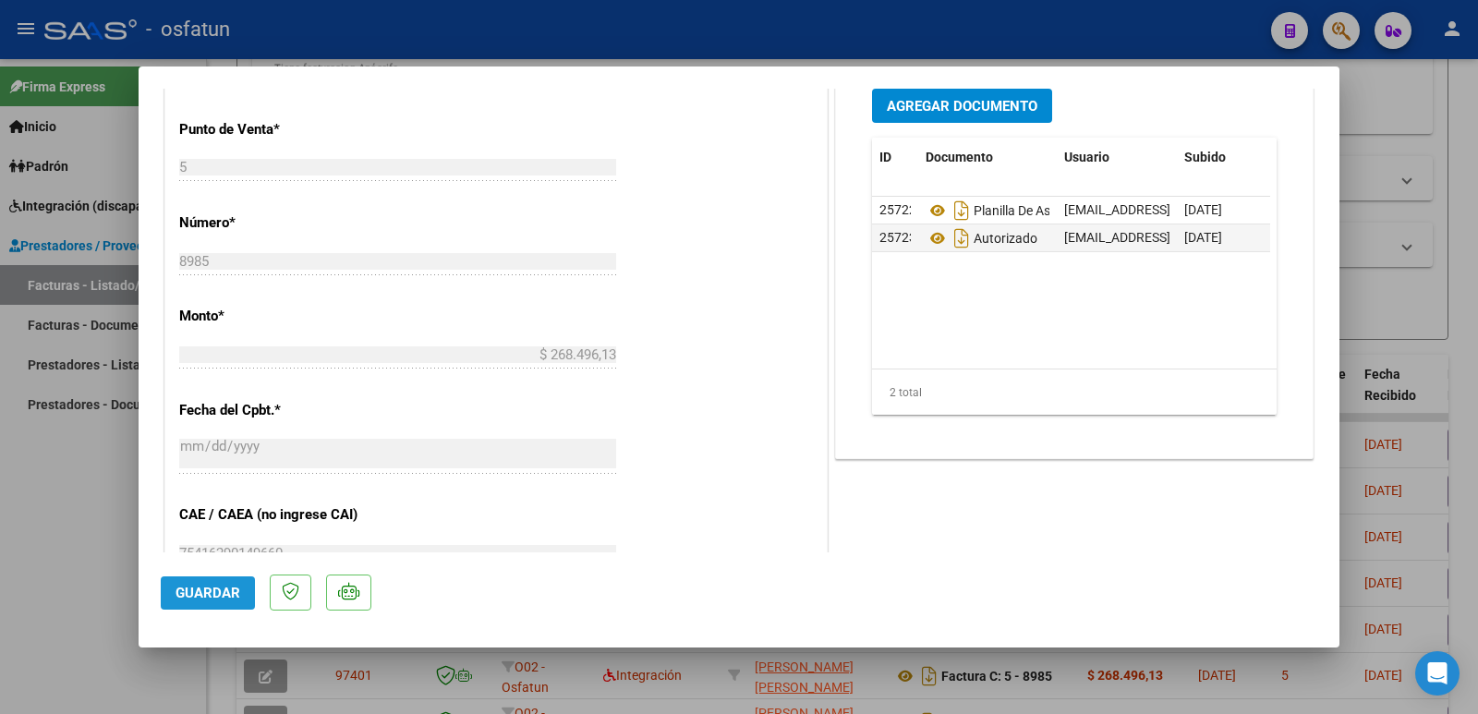
click at [219, 596] on span "Guardar" at bounding box center [207, 593] width 65 height 17
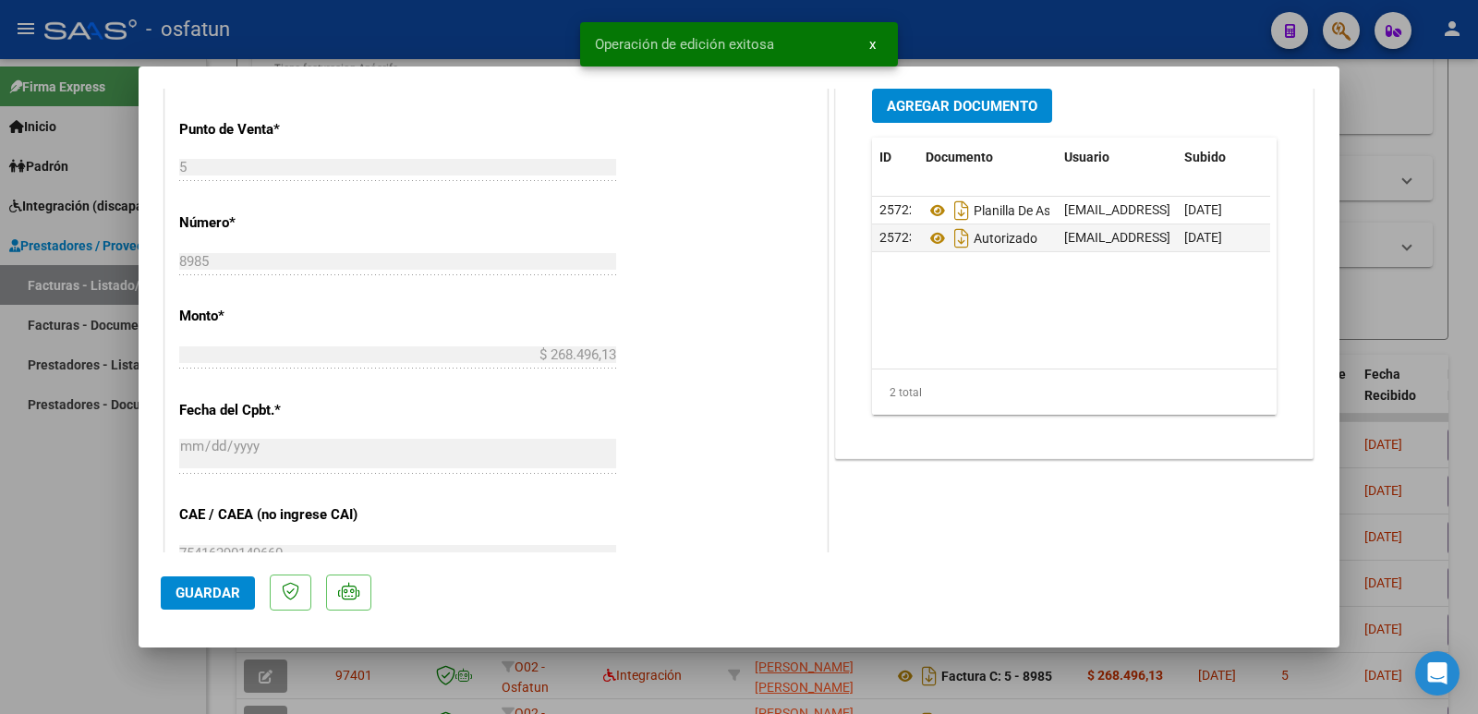
click at [52, 585] on div at bounding box center [739, 357] width 1478 height 714
type input "$ 0,00"
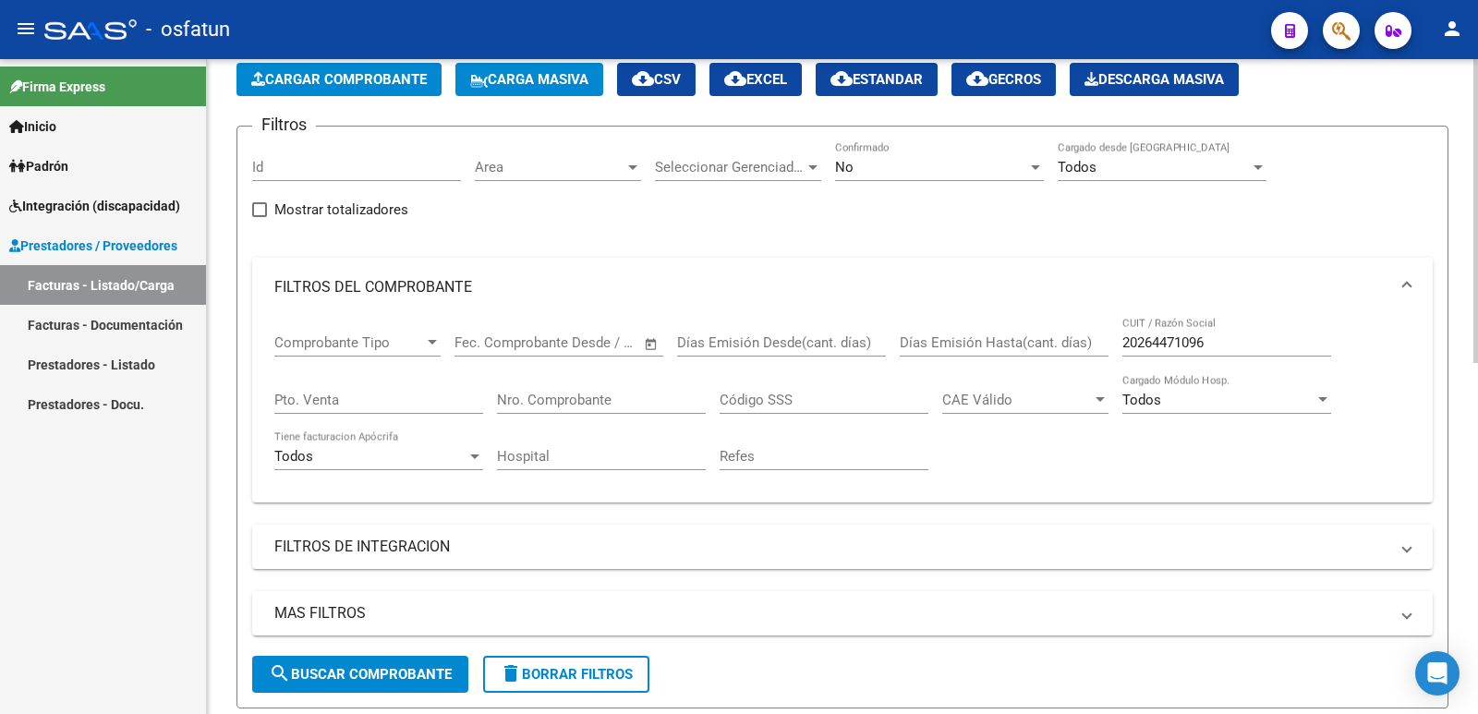
scroll to position [92, 0]
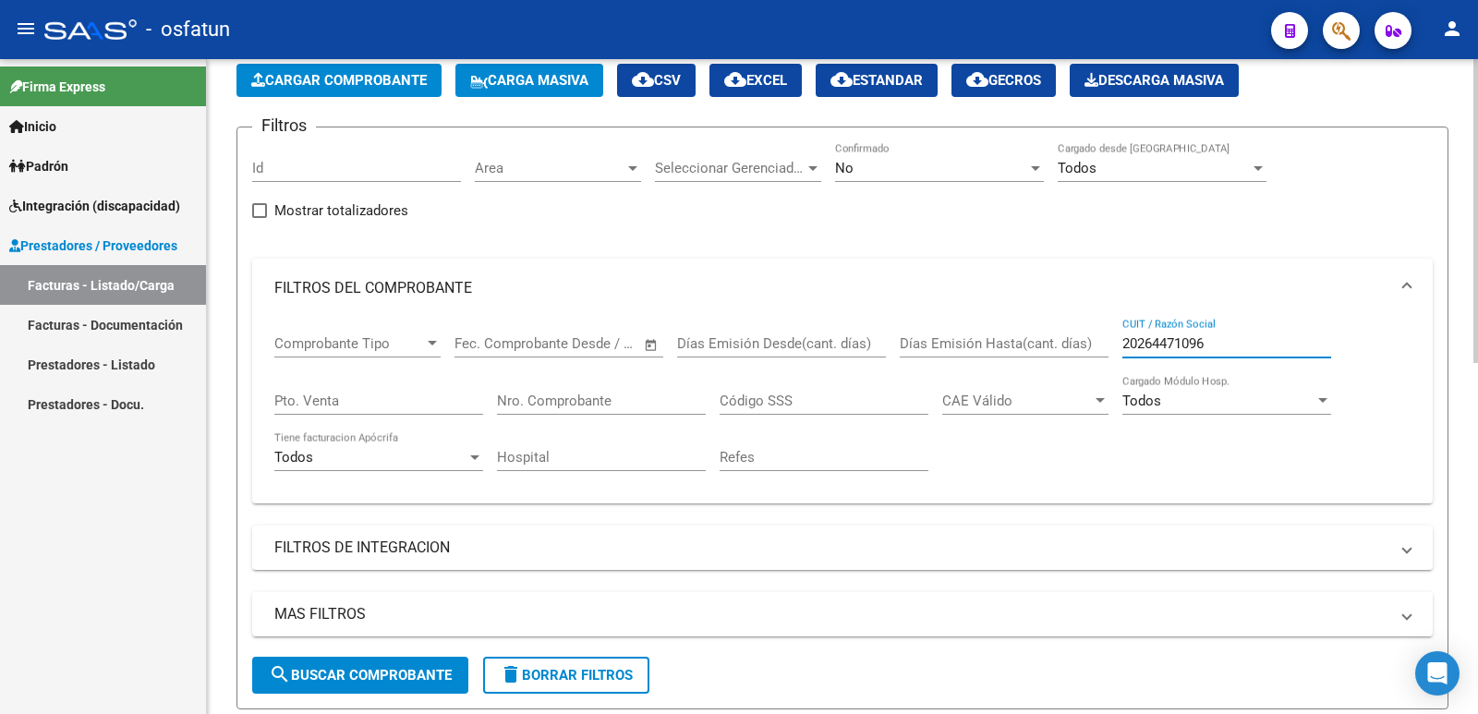
drag, startPoint x: 1215, startPoint y: 341, endPoint x: 1093, endPoint y: 339, distance: 121.9
click at [1076, 337] on div "Comprobante Tipo Comprobante Tipo Fecha inicio – Fecha fin Fec. Comprobante Des…" at bounding box center [842, 403] width 1136 height 171
paste input "7-18465923-4"
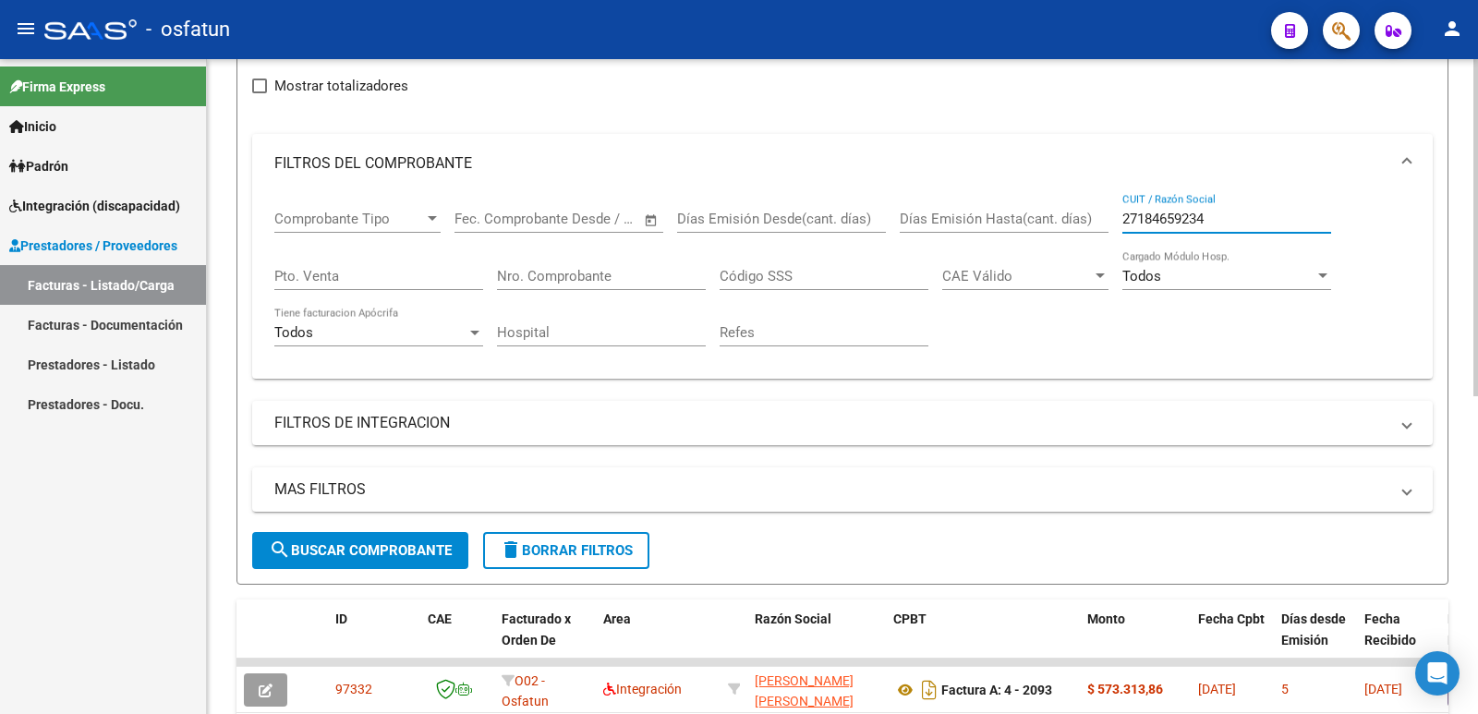
scroll to position [462, 0]
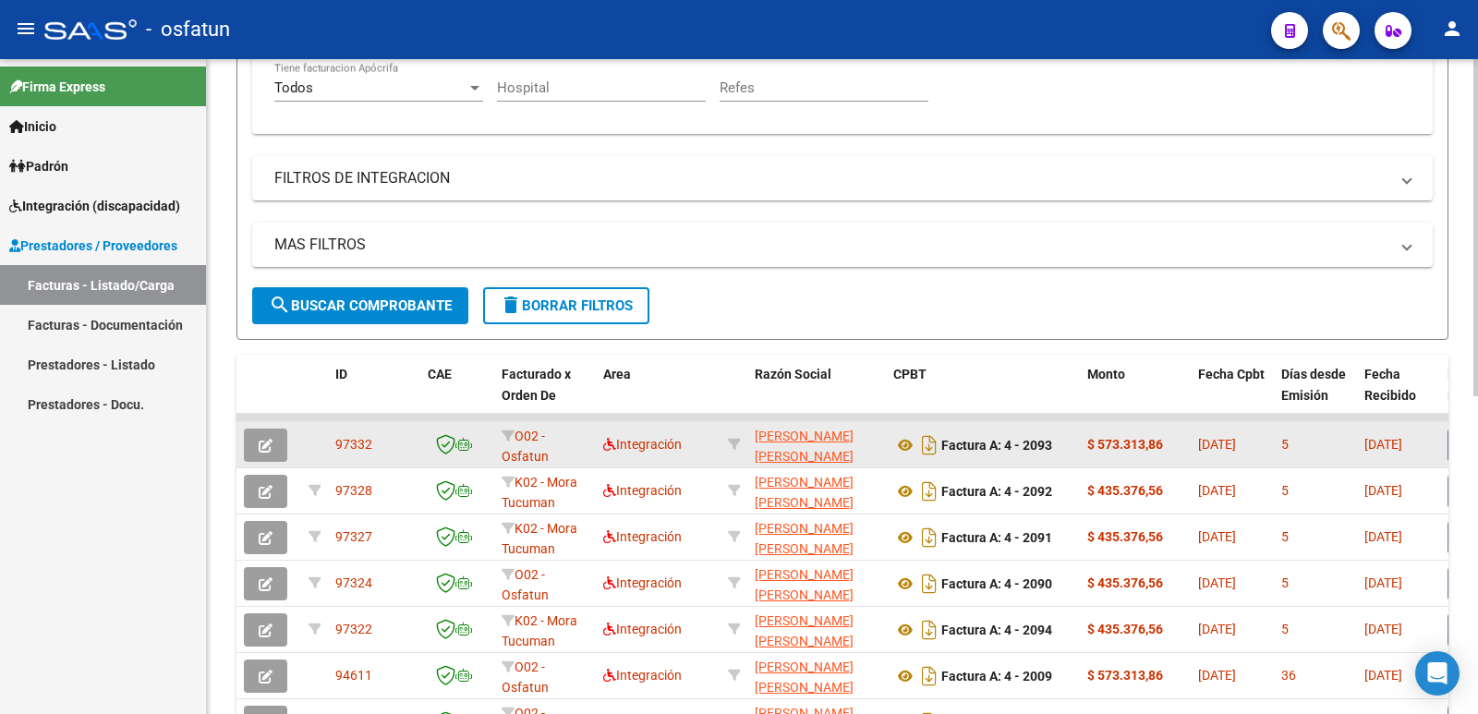
type input "27184659234"
click at [271, 443] on icon "button" at bounding box center [266, 446] width 14 height 14
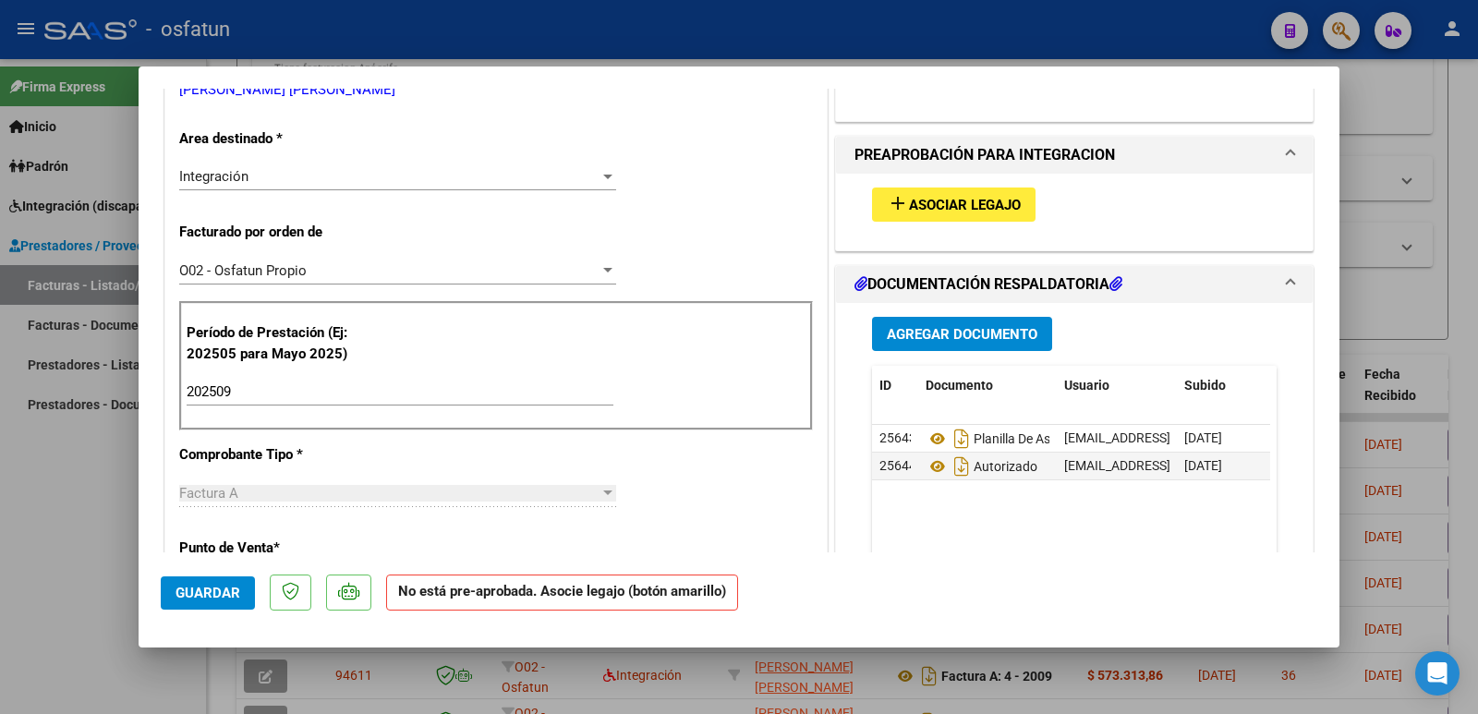
scroll to position [369, 0]
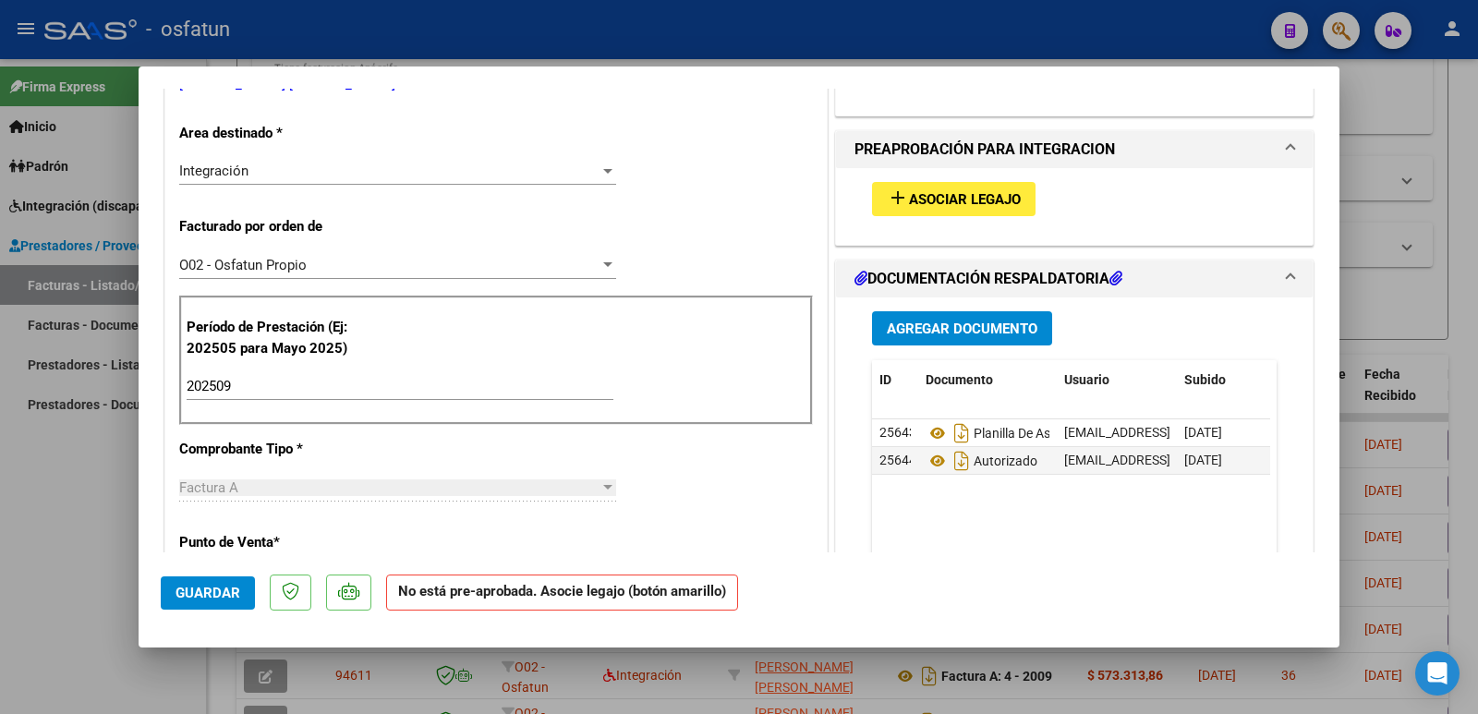
click at [957, 198] on span "Asociar Legajo" at bounding box center [965, 199] width 112 height 17
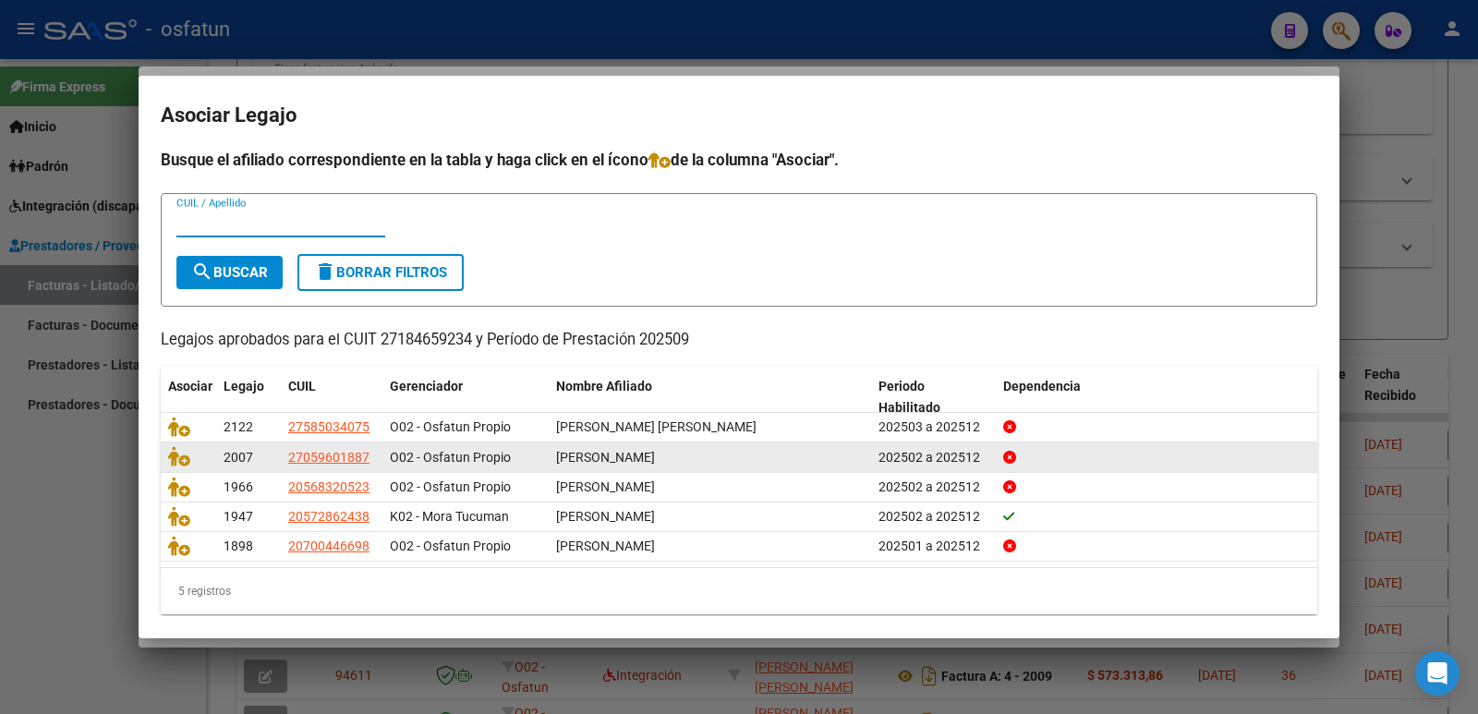
scroll to position [0, 0]
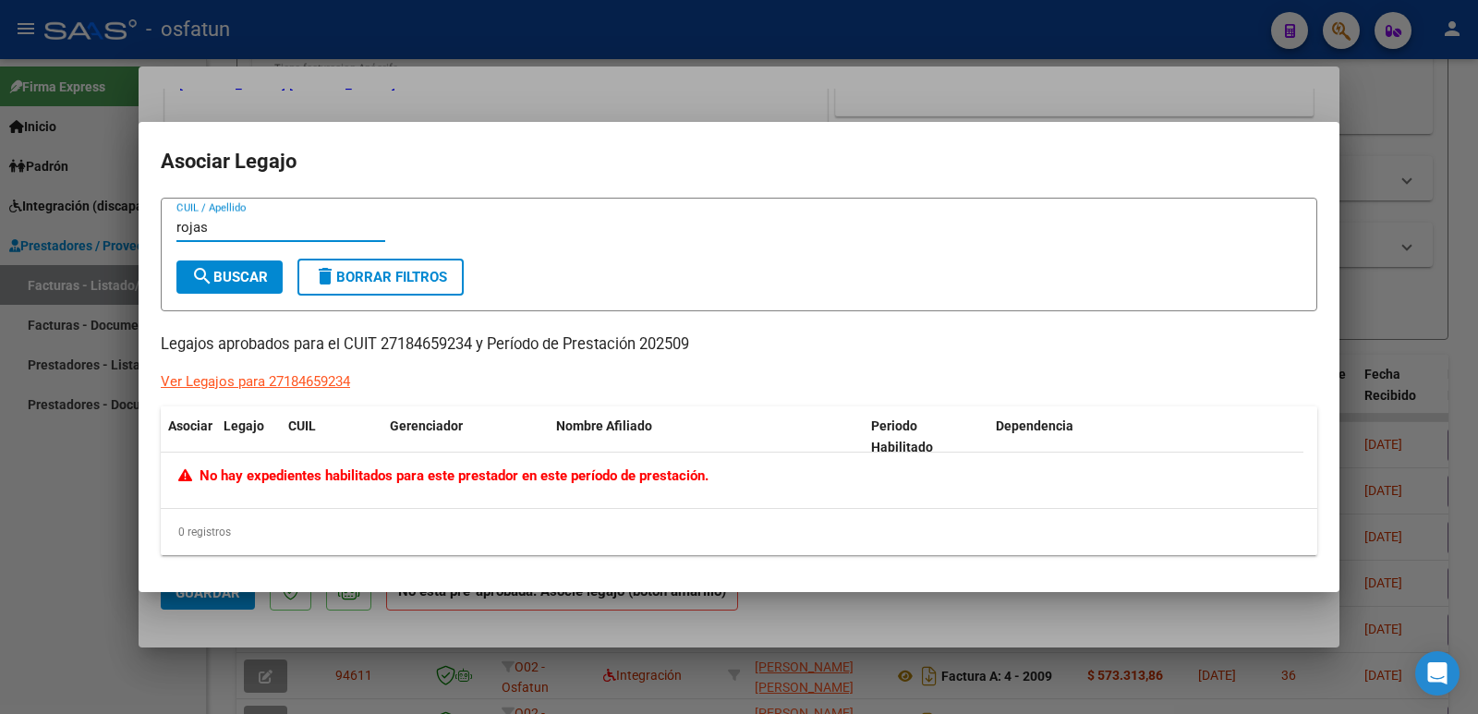
type input "rojas"
click at [9, 599] on div at bounding box center [739, 357] width 1478 height 714
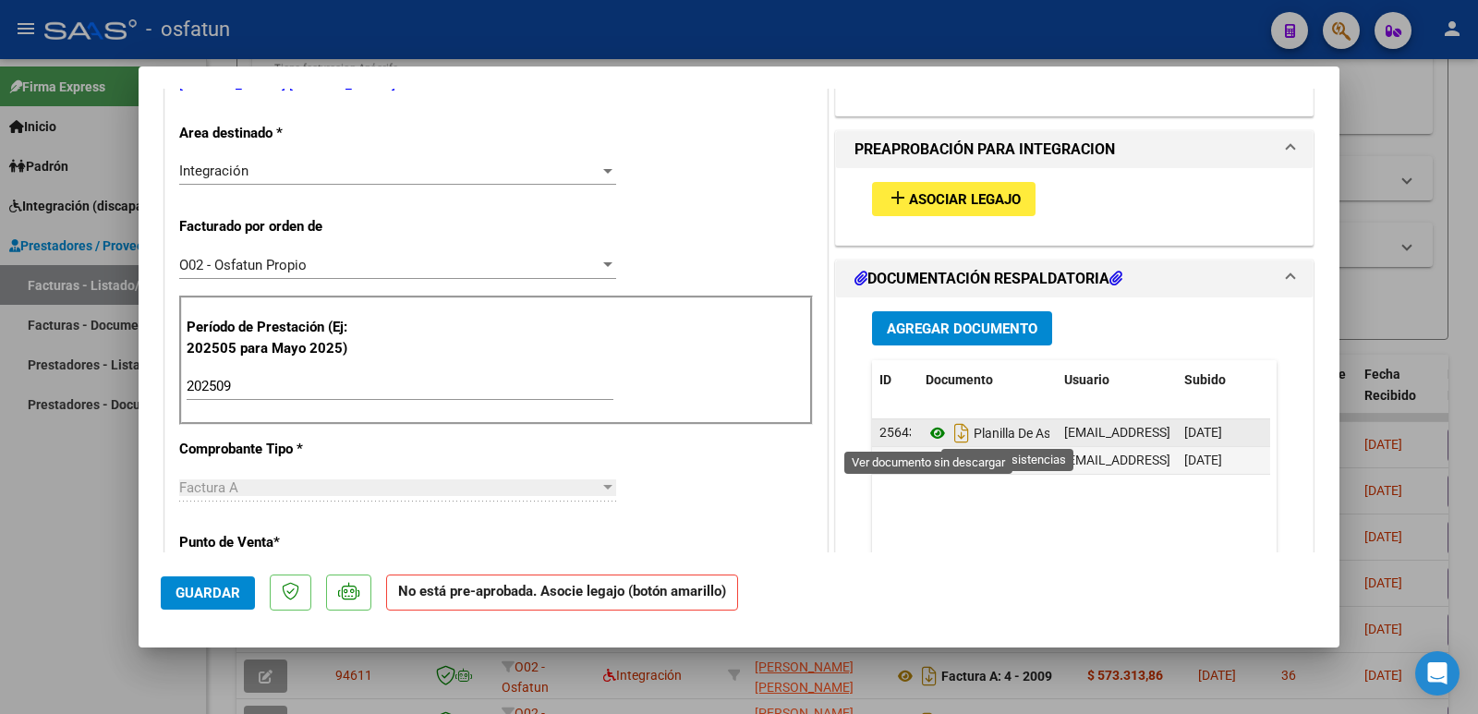
click at [933, 433] on icon at bounding box center [937, 433] width 24 height 22
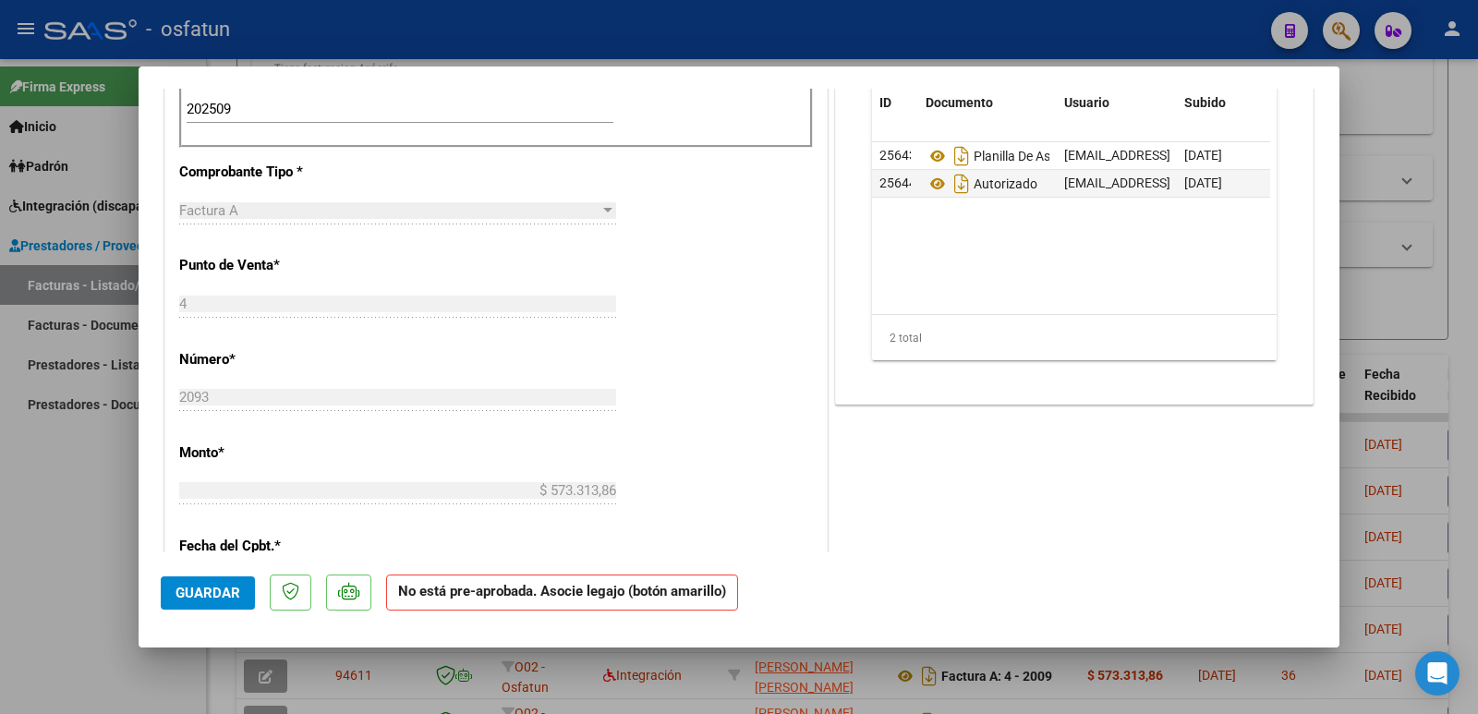
scroll to position [369, 0]
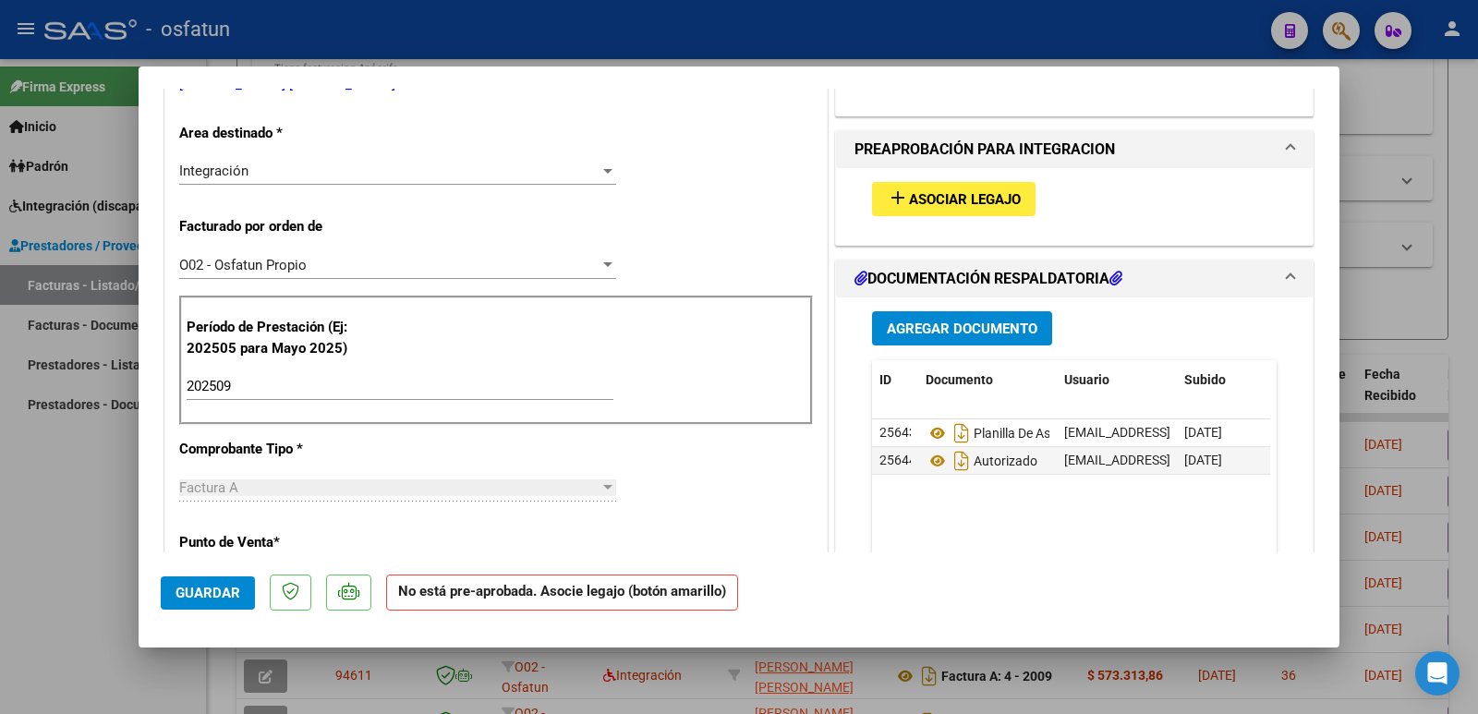
click at [909, 200] on span "Asociar Legajo" at bounding box center [965, 199] width 112 height 17
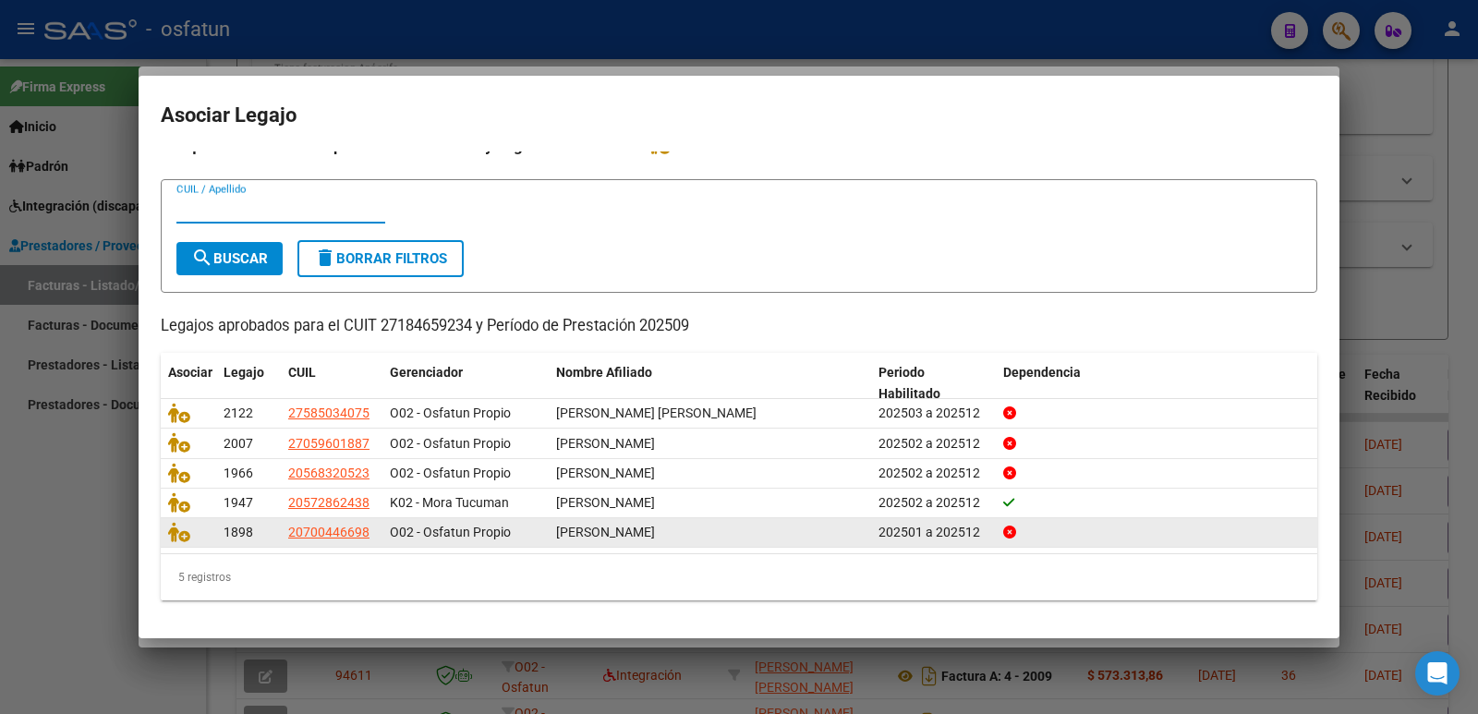
scroll to position [0, 0]
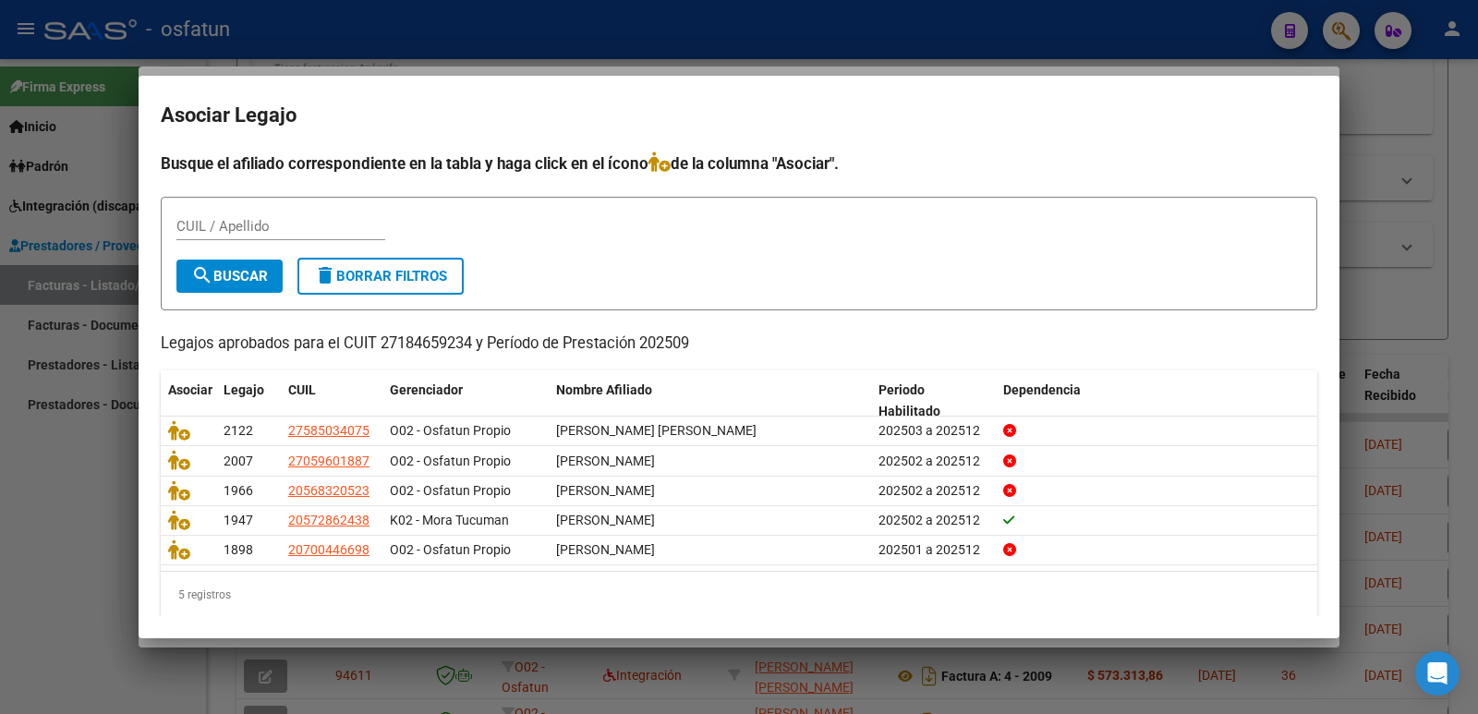
click at [61, 550] on div at bounding box center [739, 357] width 1478 height 714
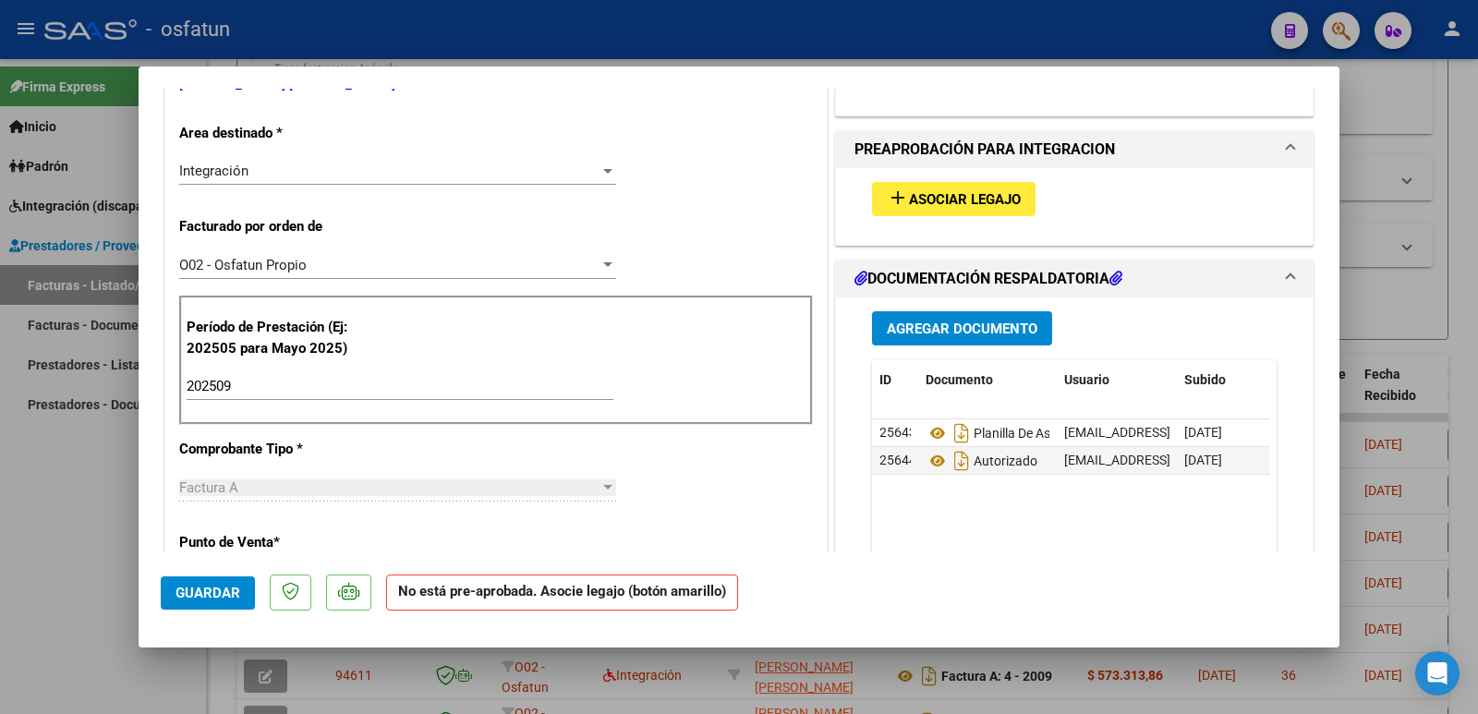
click at [0, 552] on div at bounding box center [739, 357] width 1478 height 714
type input "$ 0,00"
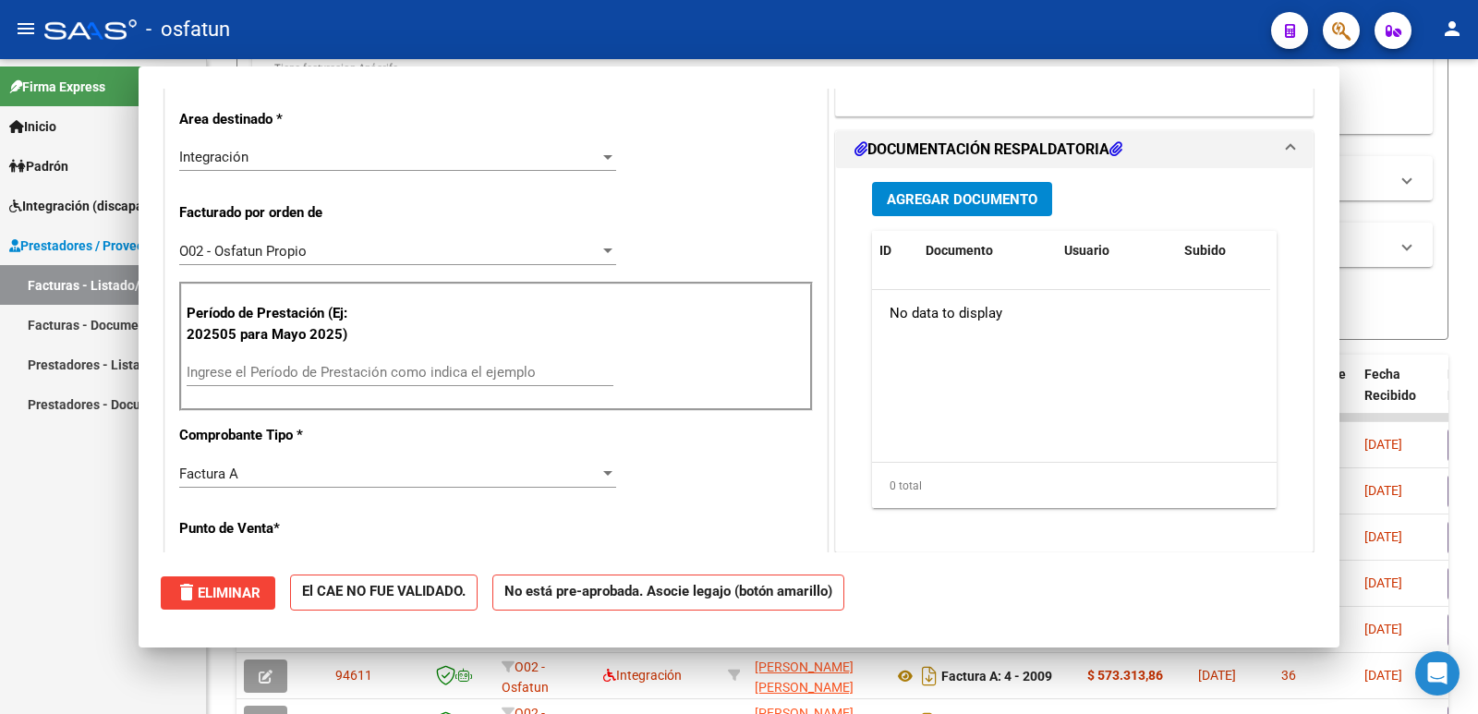
scroll to position [356, 0]
